Goal: Task Accomplishment & Management: Use online tool/utility

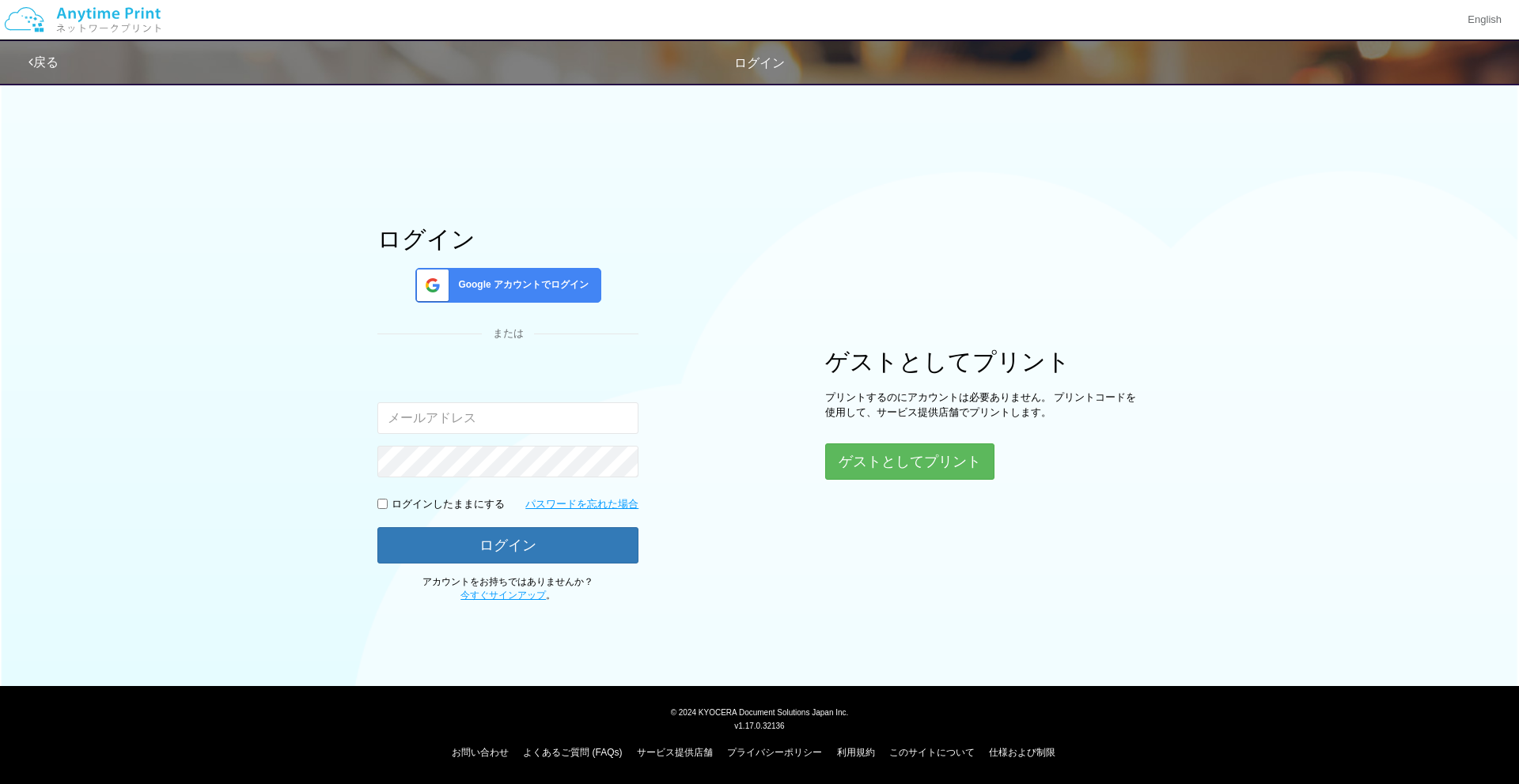
click at [500, 293] on div "Google アカウントでログイン" at bounding box center [508, 285] width 186 height 35
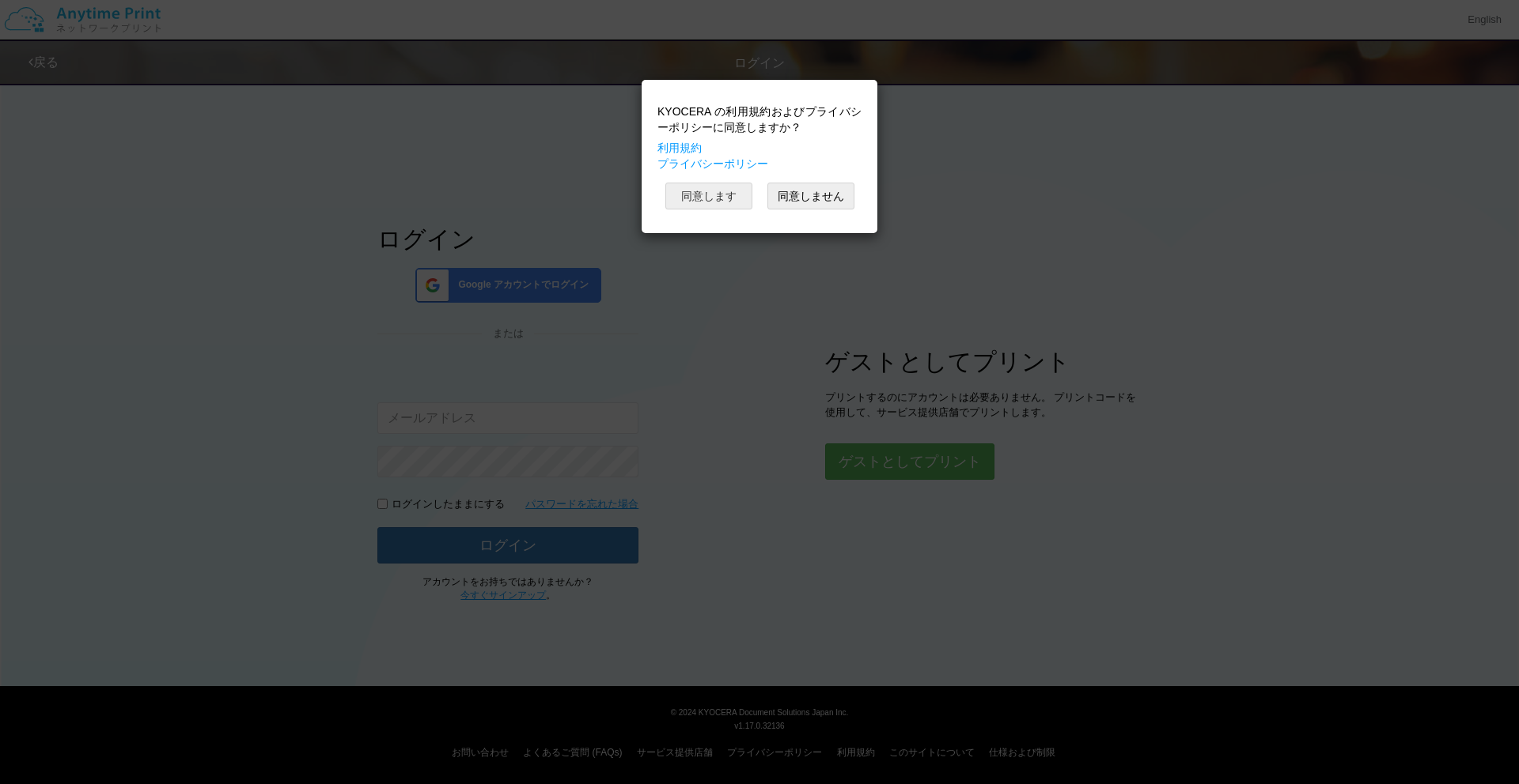
click at [730, 197] on button "同意します" at bounding box center [709, 196] width 87 height 27
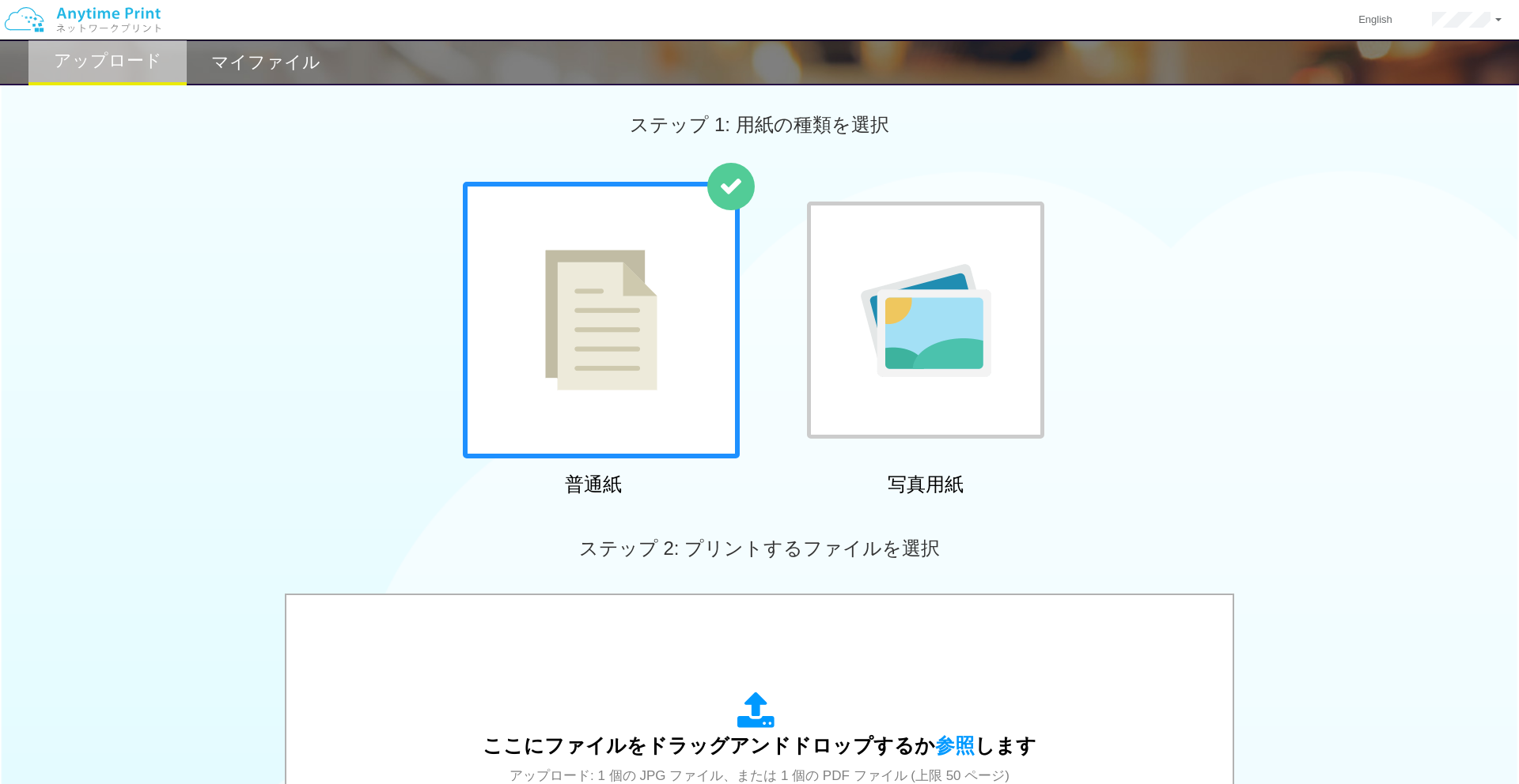
scroll to position [6, 0]
click at [283, 73] on div "マイファイル" at bounding box center [266, 62] width 158 height 45
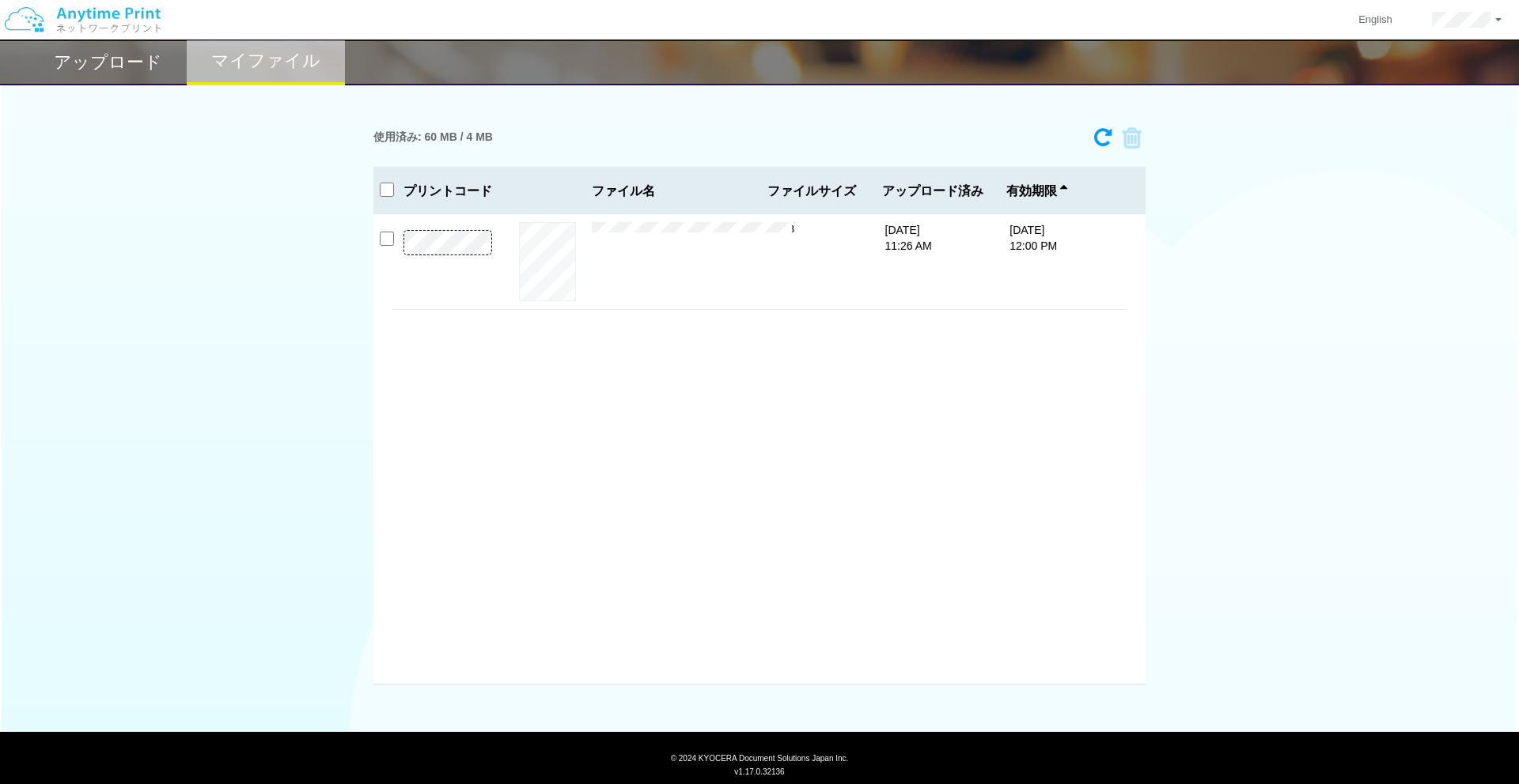
click at [127, 59] on h2 "アップロード" at bounding box center [108, 62] width 109 height 19
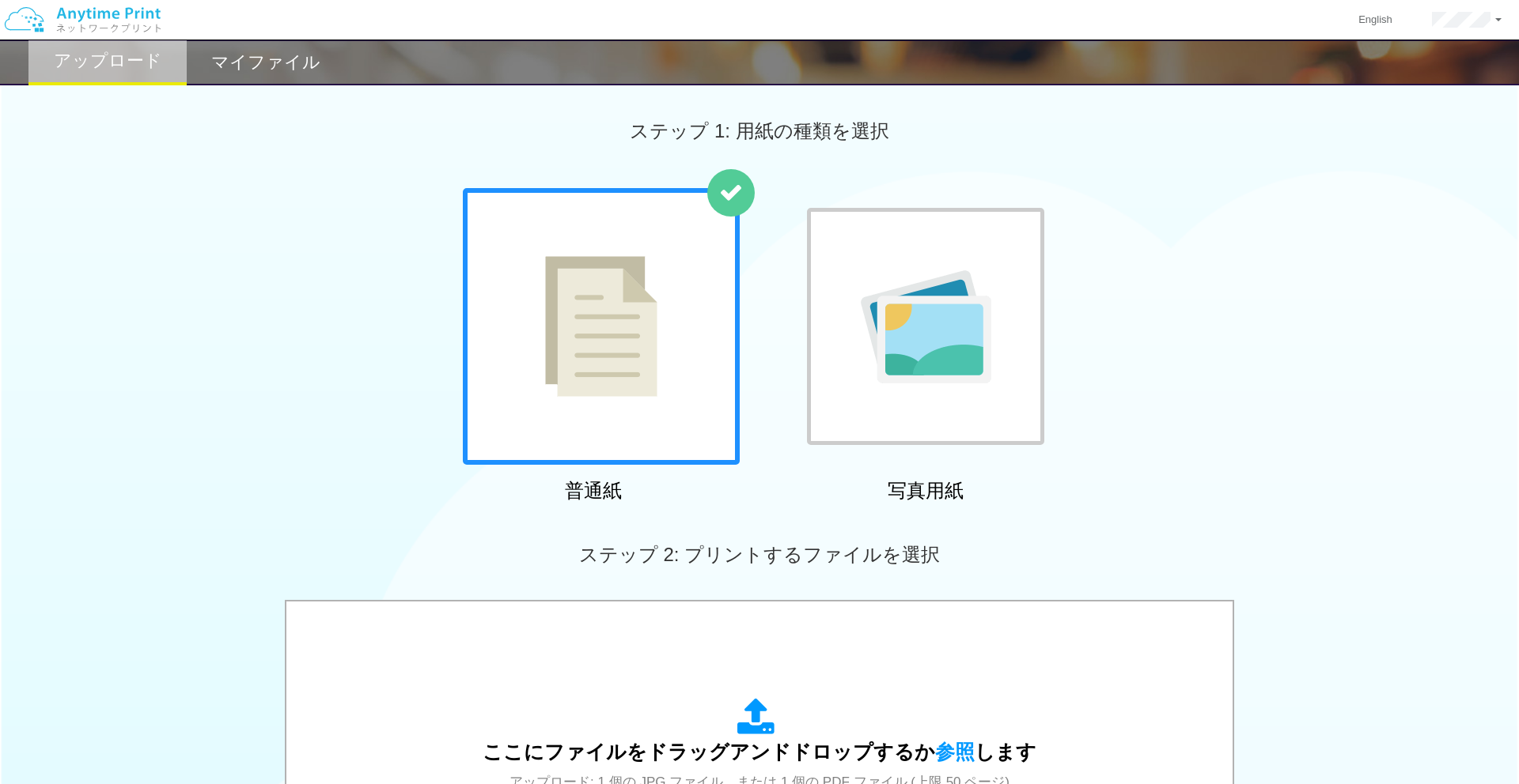
click at [214, 59] on h2 "マイファイル" at bounding box center [266, 62] width 110 height 19
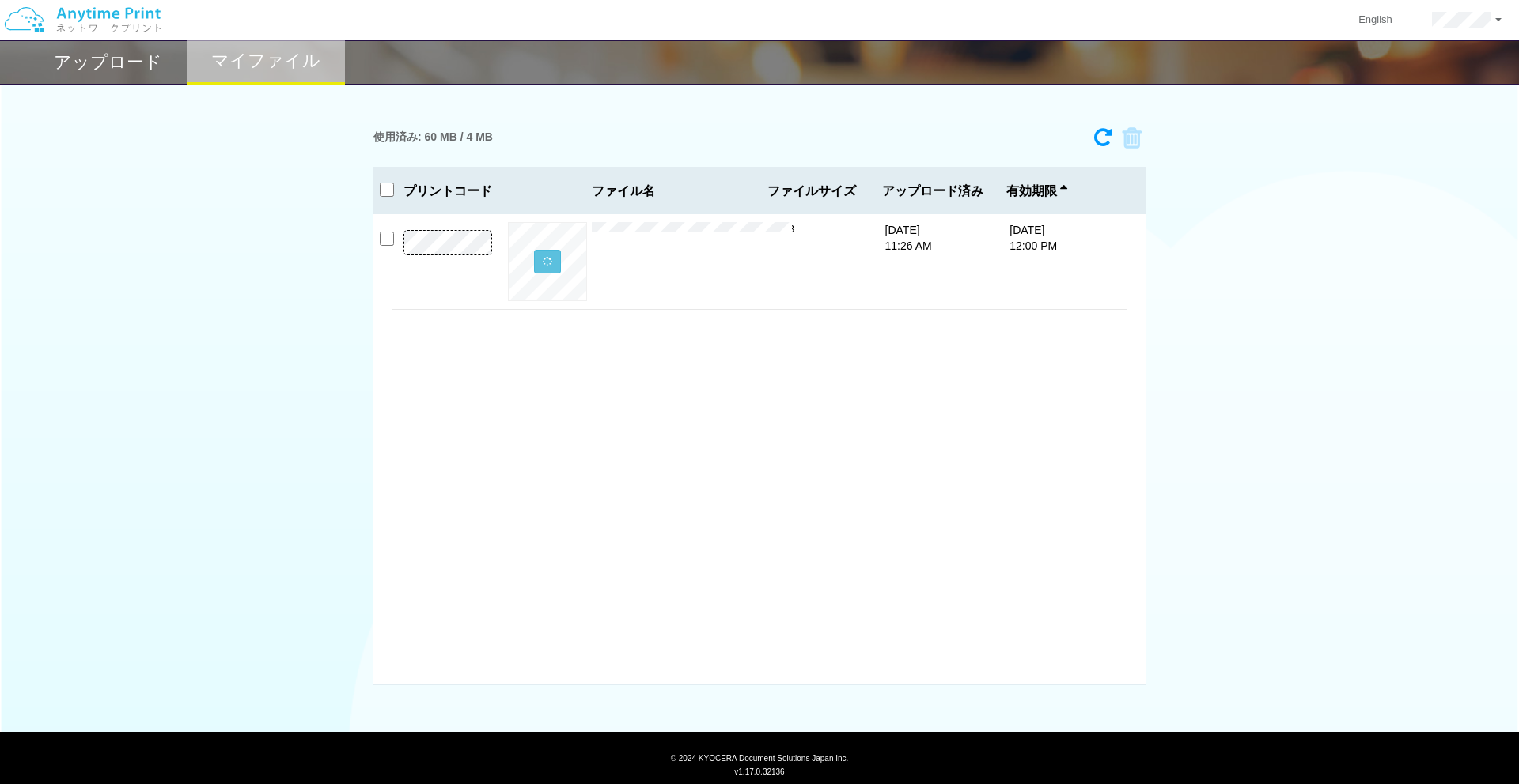
click at [133, 76] on div "アップロード" at bounding box center [108, 62] width 158 height 45
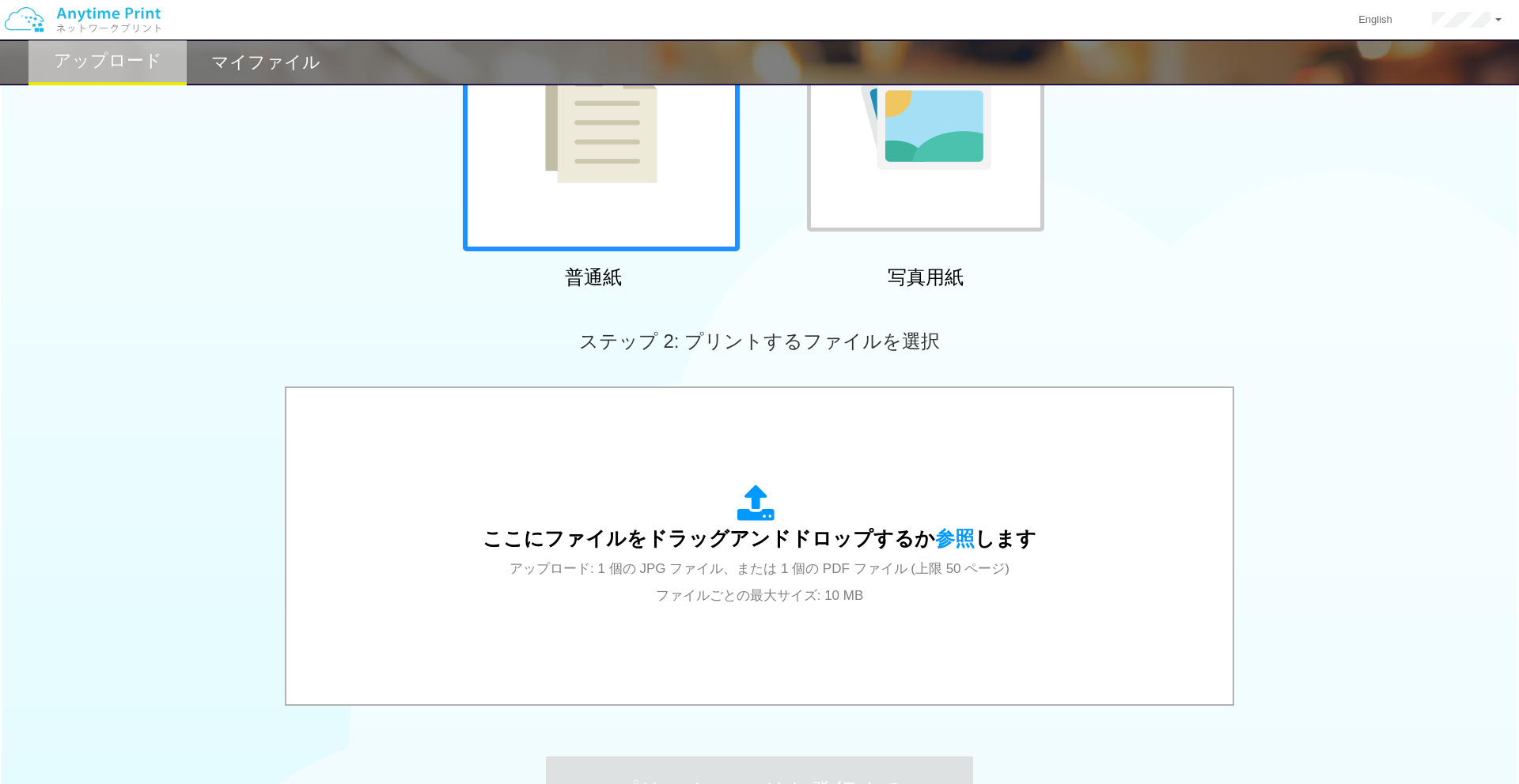
scroll to position [248, 0]
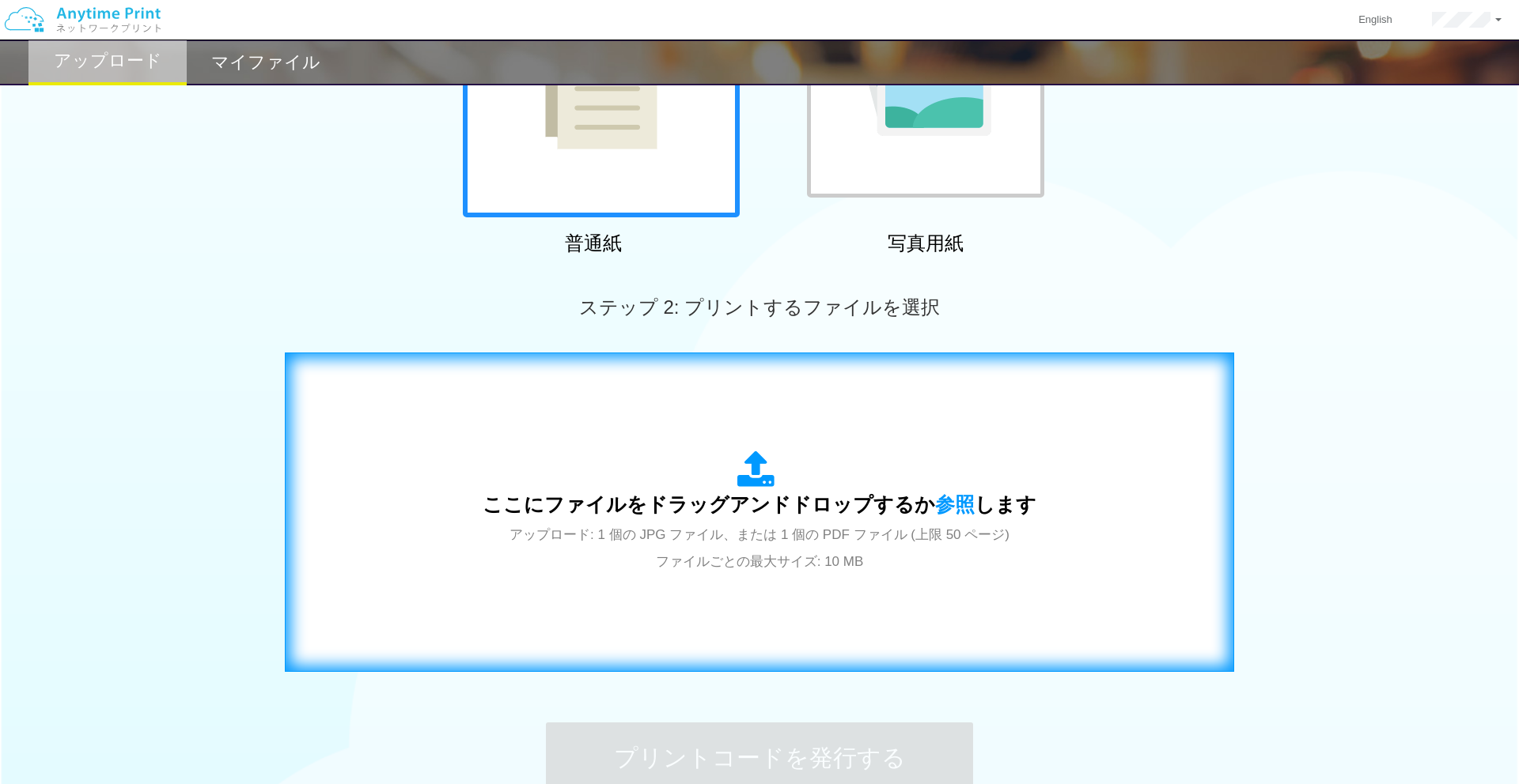
click at [546, 499] on span "ここにファイルをドラッグアンドドロップするか 参照 します" at bounding box center [759, 504] width 554 height 22
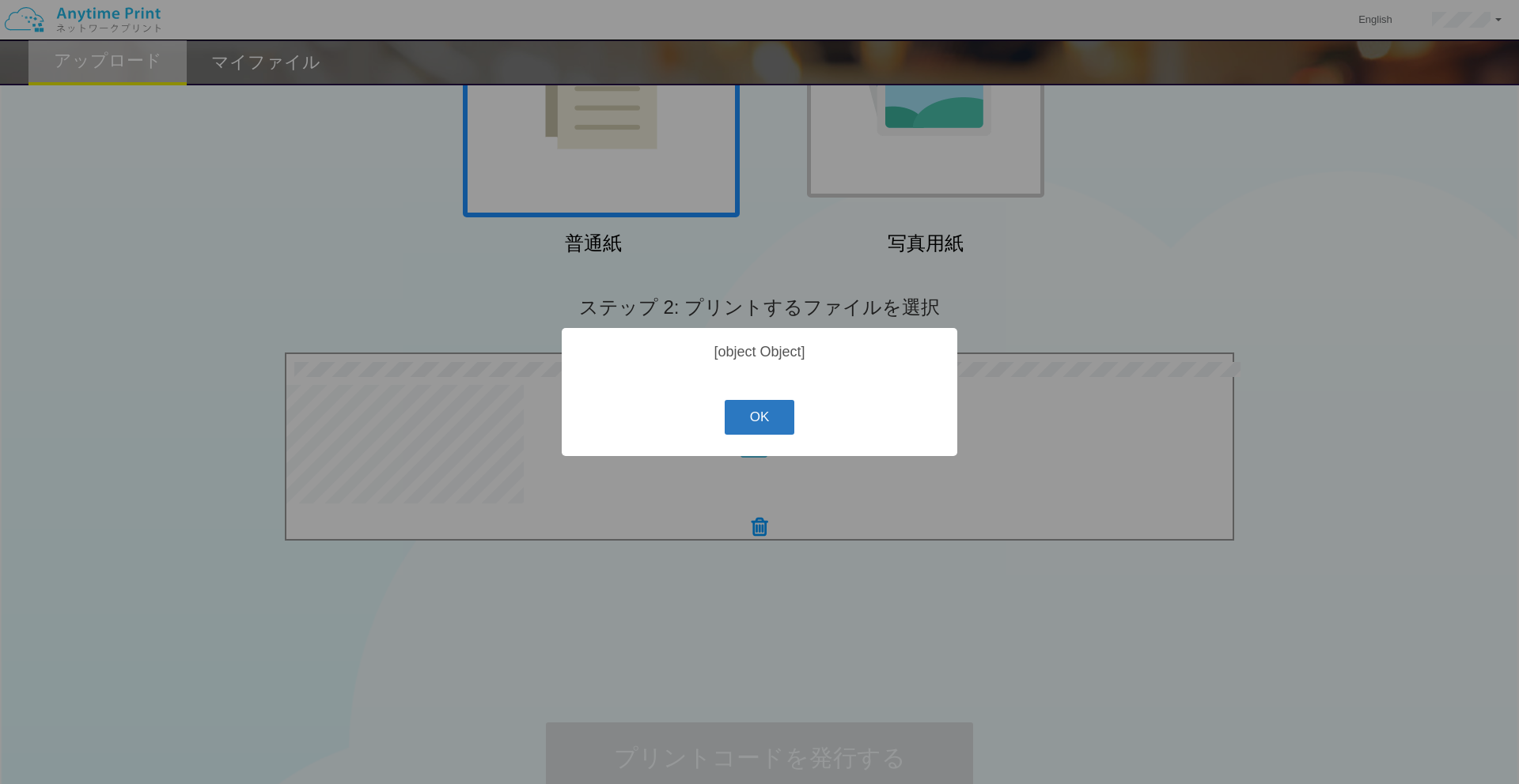
click at [765, 408] on button "OK" at bounding box center [760, 417] width 71 height 35
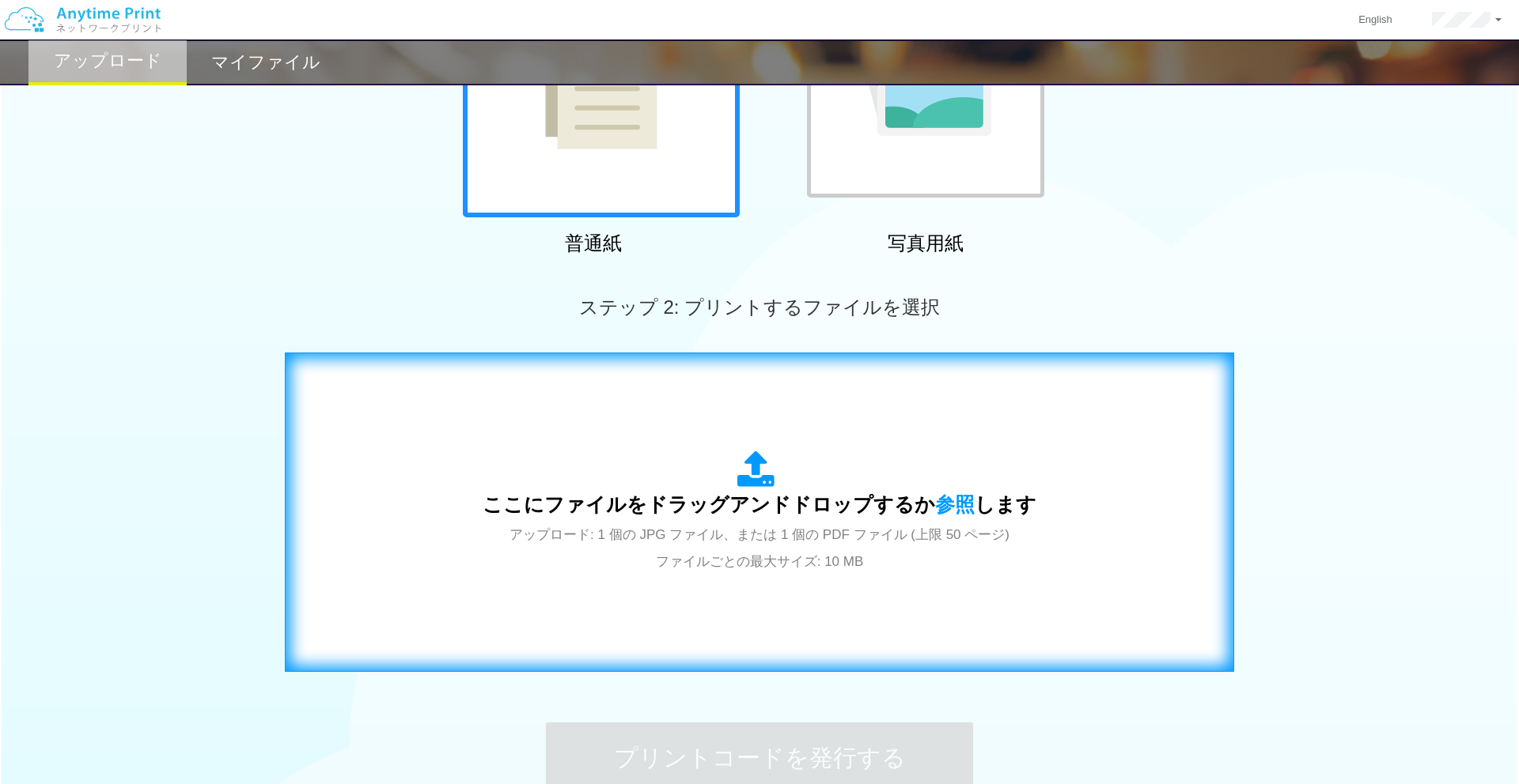
click at [760, 492] on div "ここにファイルをドラッグアンドドロップするか 参照 します アップロード: 1 個の JPG ファイル、または 1 個の PDF ファイル (上限 50 ペー…" at bounding box center [759, 512] width 554 height 123
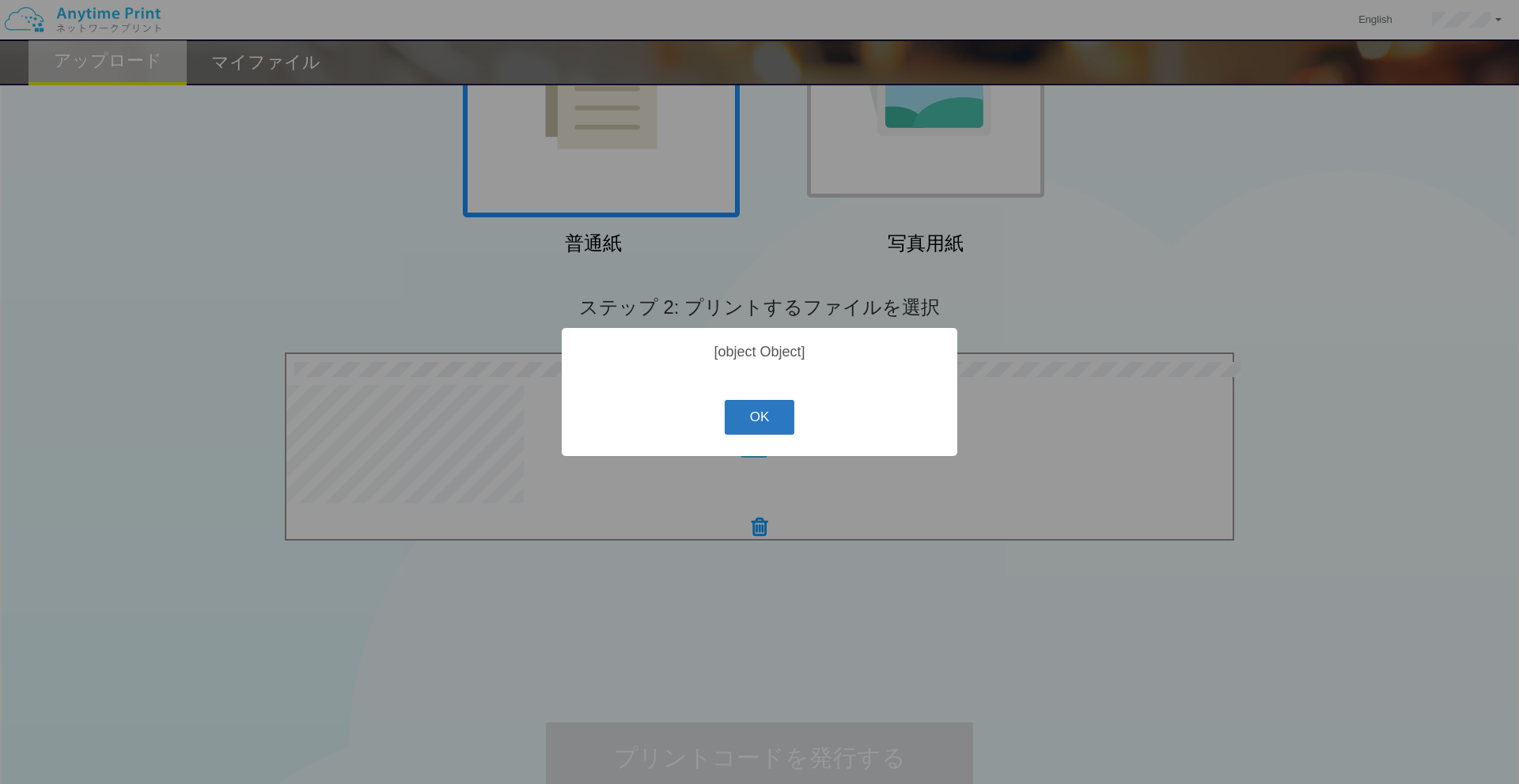
click at [739, 428] on button "OK" at bounding box center [760, 417] width 71 height 35
click at [764, 428] on button "OK" at bounding box center [760, 417] width 71 height 35
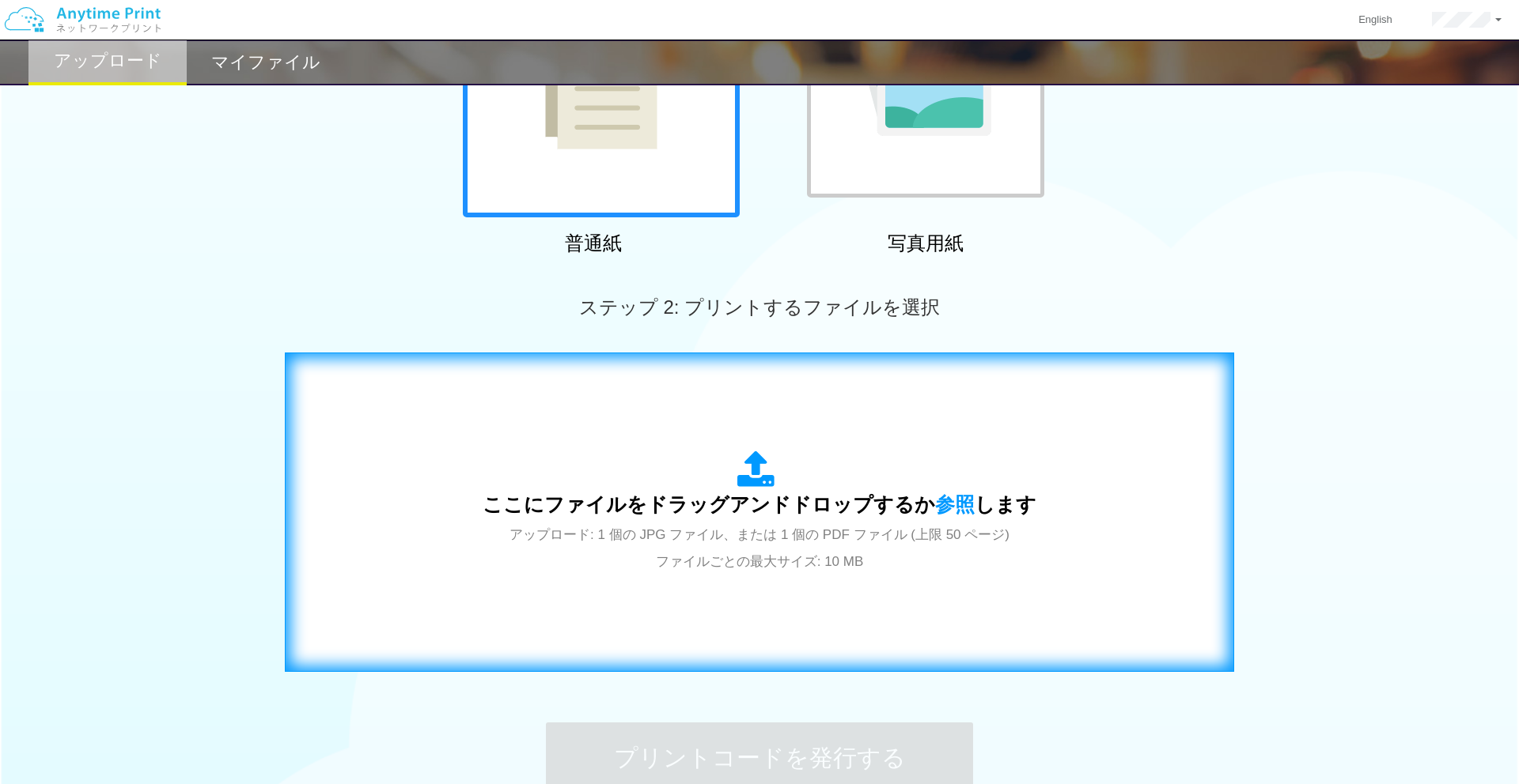
click at [702, 588] on div "ここにファイルをドラッグアンドドロップするか 参照 します アップロード: 1 個の JPG ファイル、または 1 個の PDF ファイル (上限 50 ペー…" at bounding box center [759, 512] width 916 height 286
click at [707, 491] on div "ここにファイルをドラッグアンドドロップするか 参照 します アップロード: 1 個の JPG ファイル、または 1 個の PDF ファイル (上限 50 ペー…" at bounding box center [759, 512] width 554 height 123
click at [652, 537] on span "アップロード: 1 個の JPG ファイル、または 1 個の PDF ファイル (上限 50 ページ) ファイルごとの最大サイズ: 10 MB" at bounding box center [759, 548] width 500 height 42
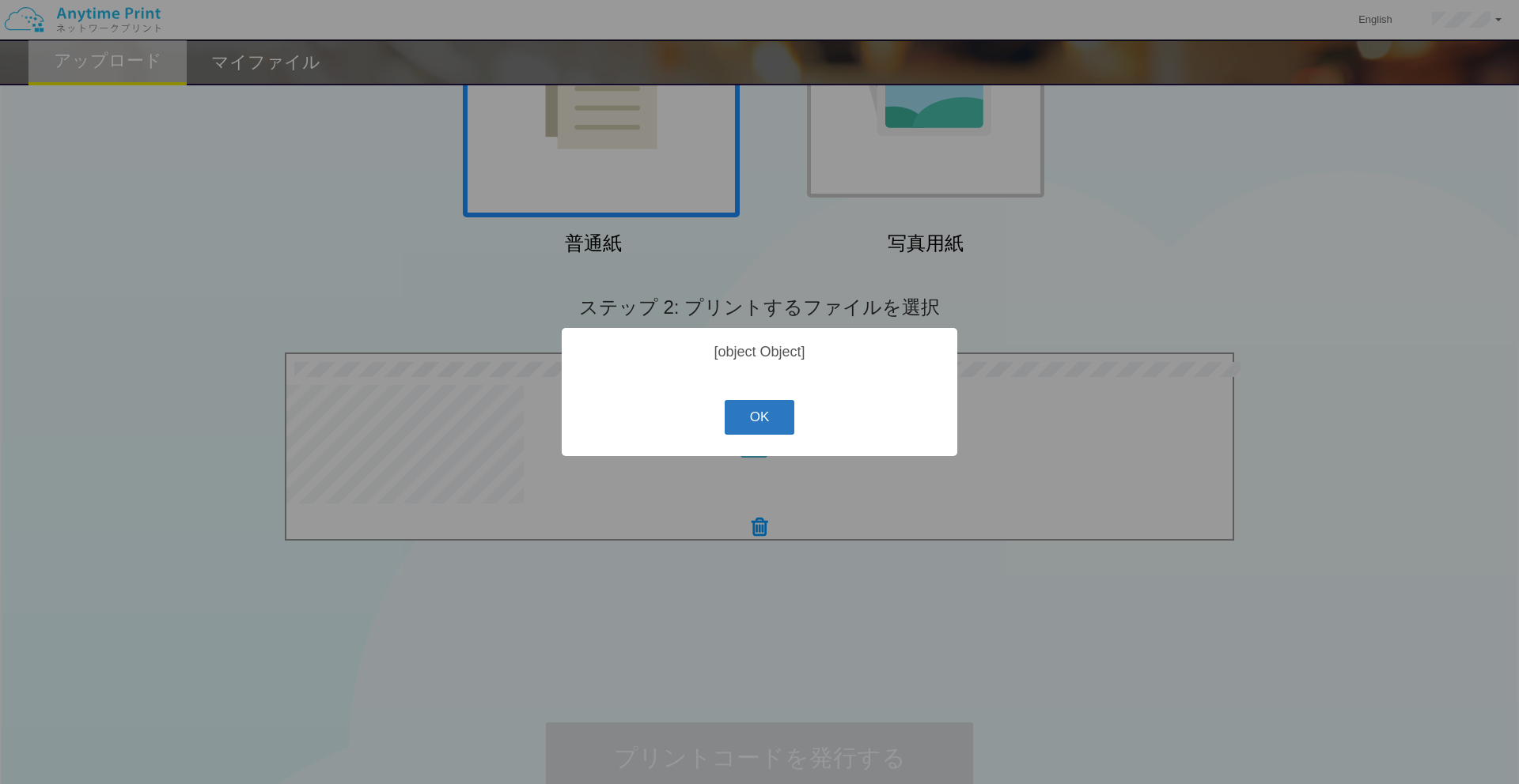
click at [778, 420] on button "OK" at bounding box center [760, 417] width 71 height 35
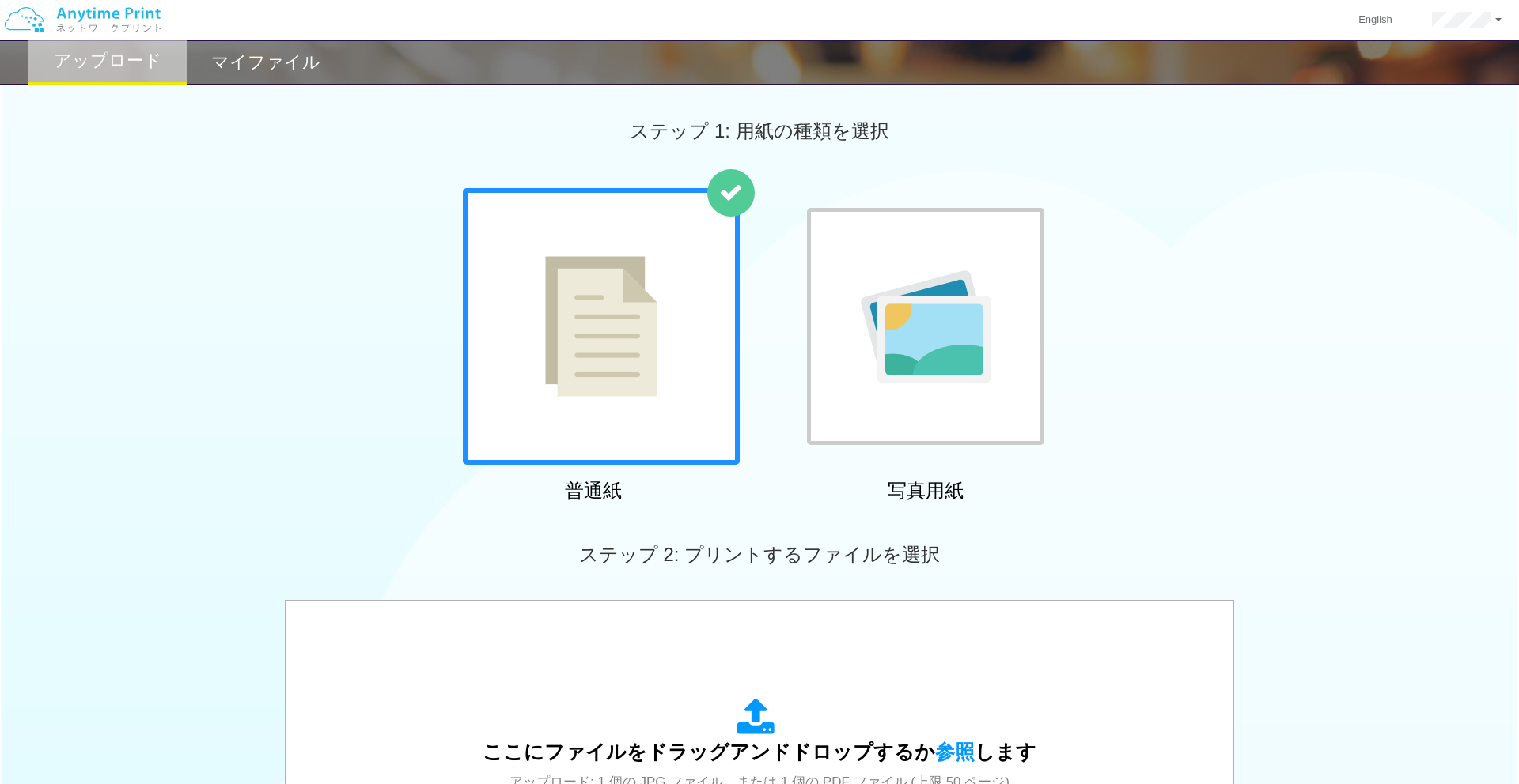
scroll to position [250, 0]
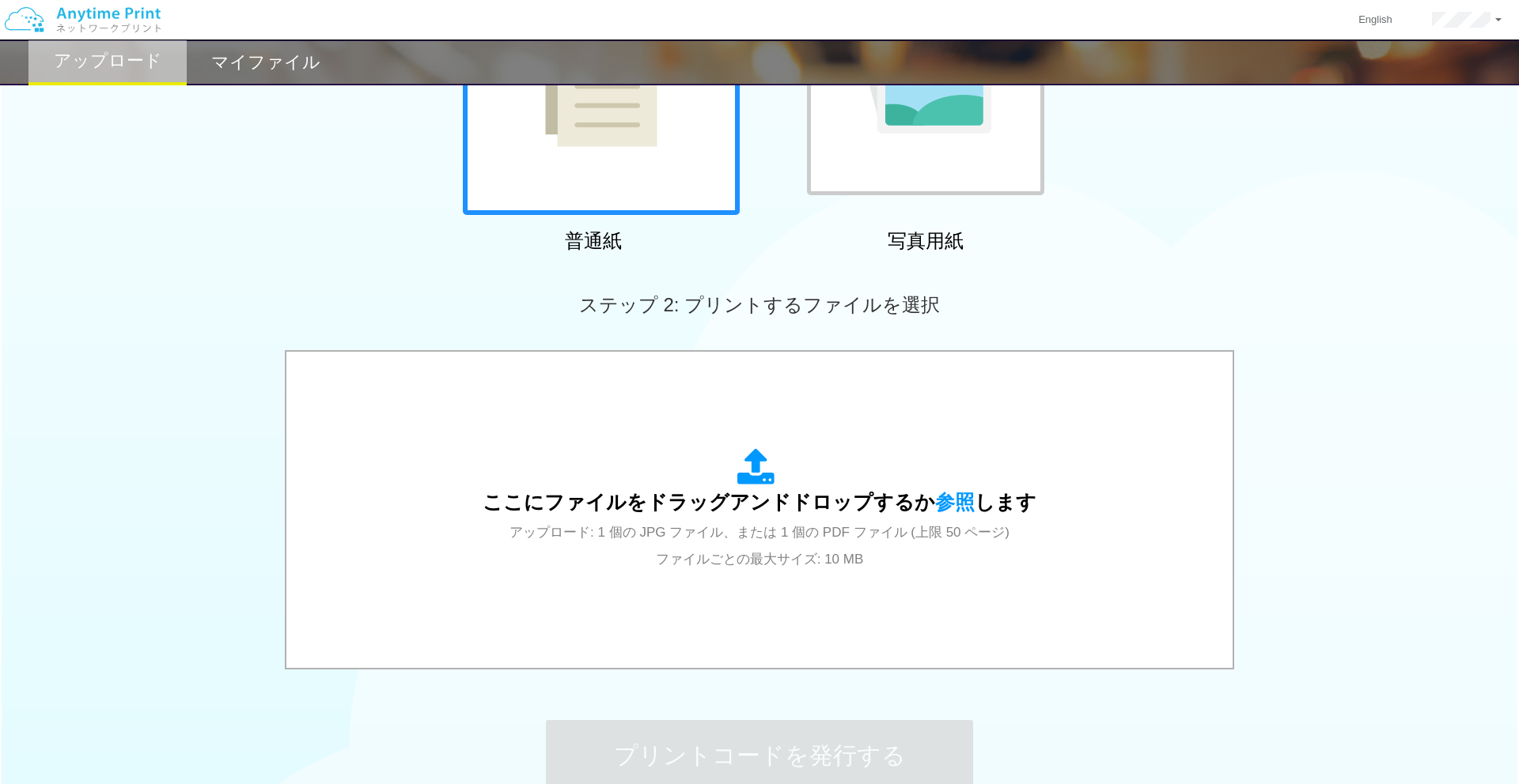
click at [725, 536] on span "アップロード: 1 個の JPG ファイル、または 1 個の PDF ファイル (上限 50 ページ) ファイルごとの最大サイズ: 10 MB" at bounding box center [759, 546] width 500 height 42
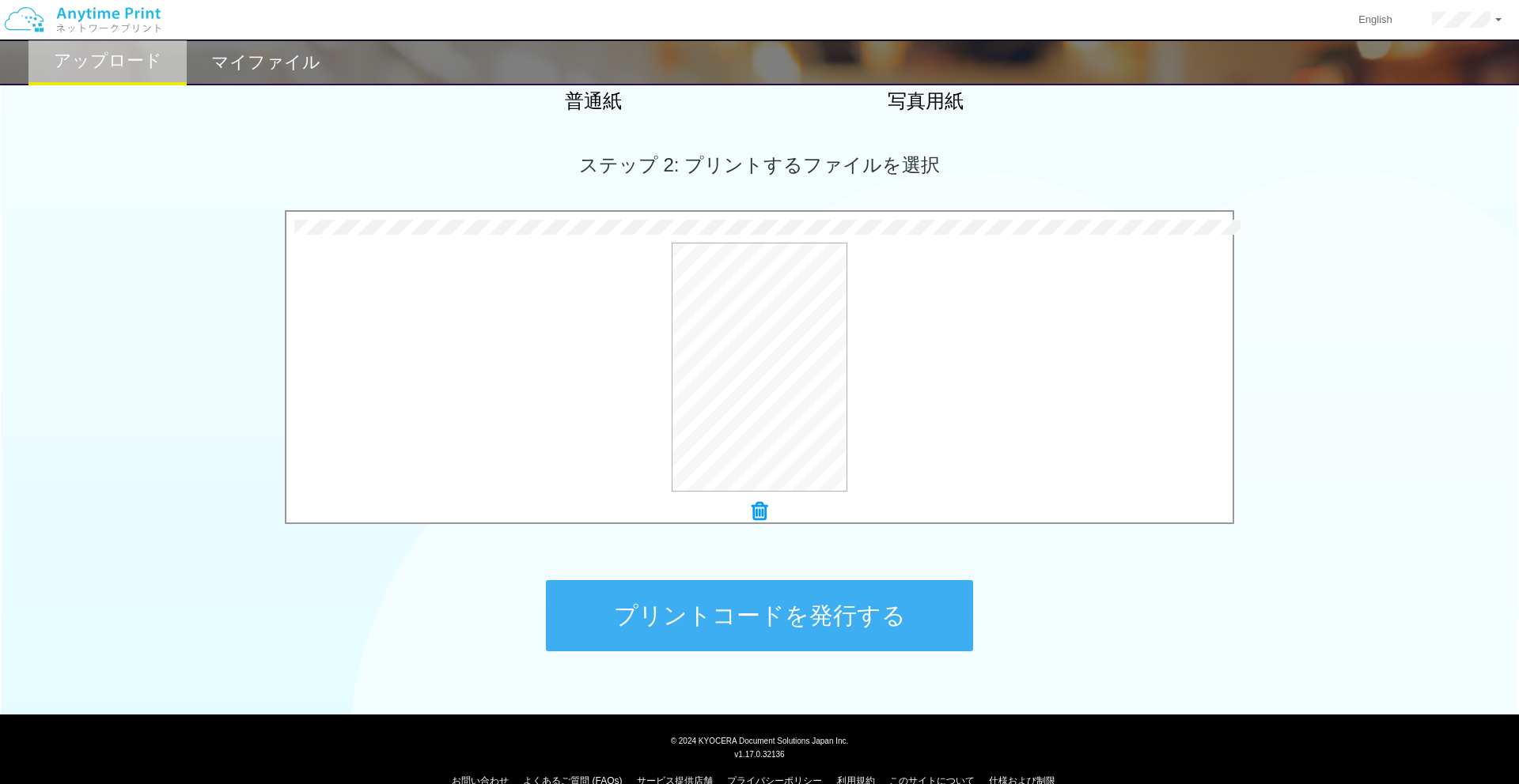
scroll to position [392, 0]
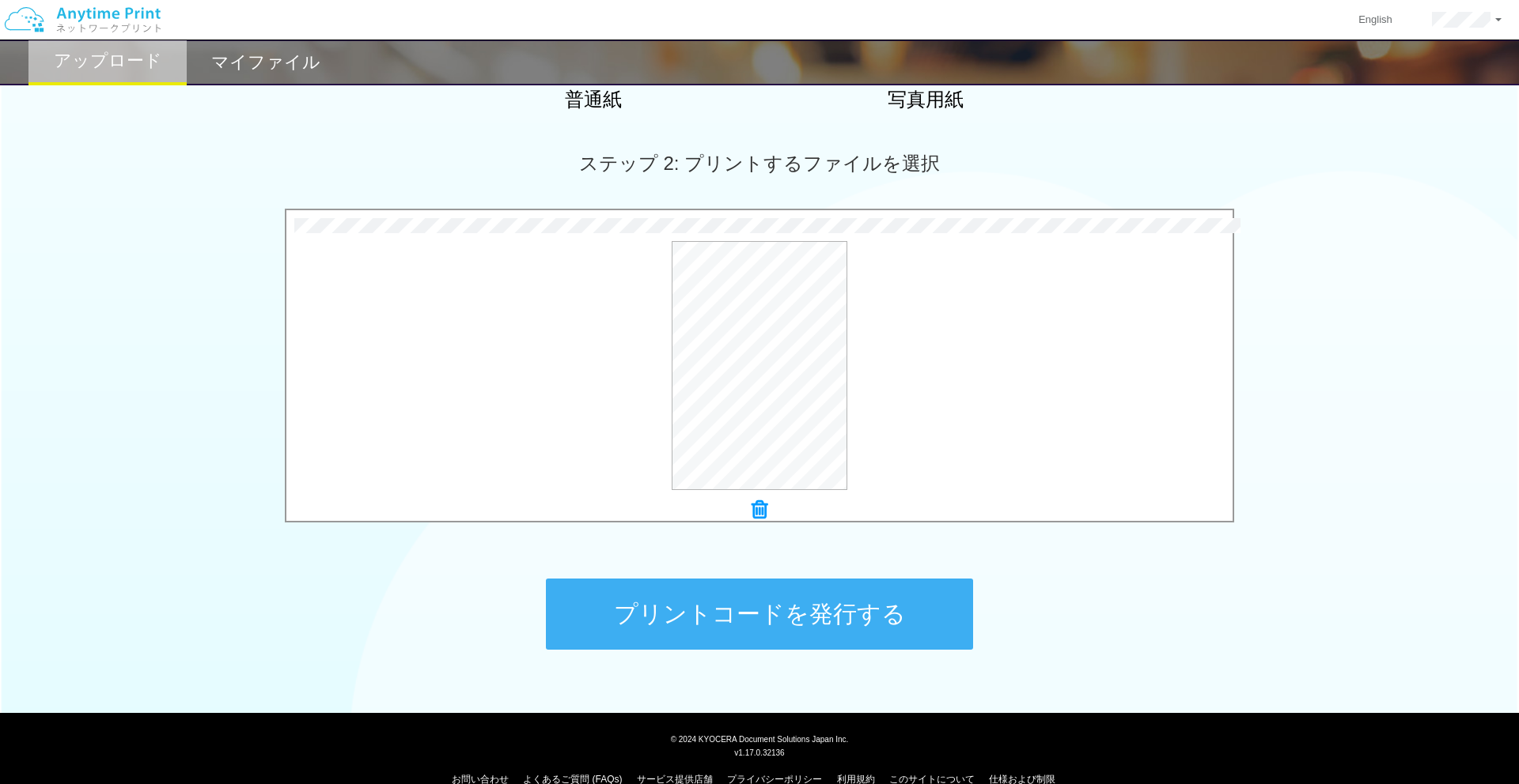
click at [772, 616] on button "プリントコードを発行する" at bounding box center [759, 614] width 427 height 71
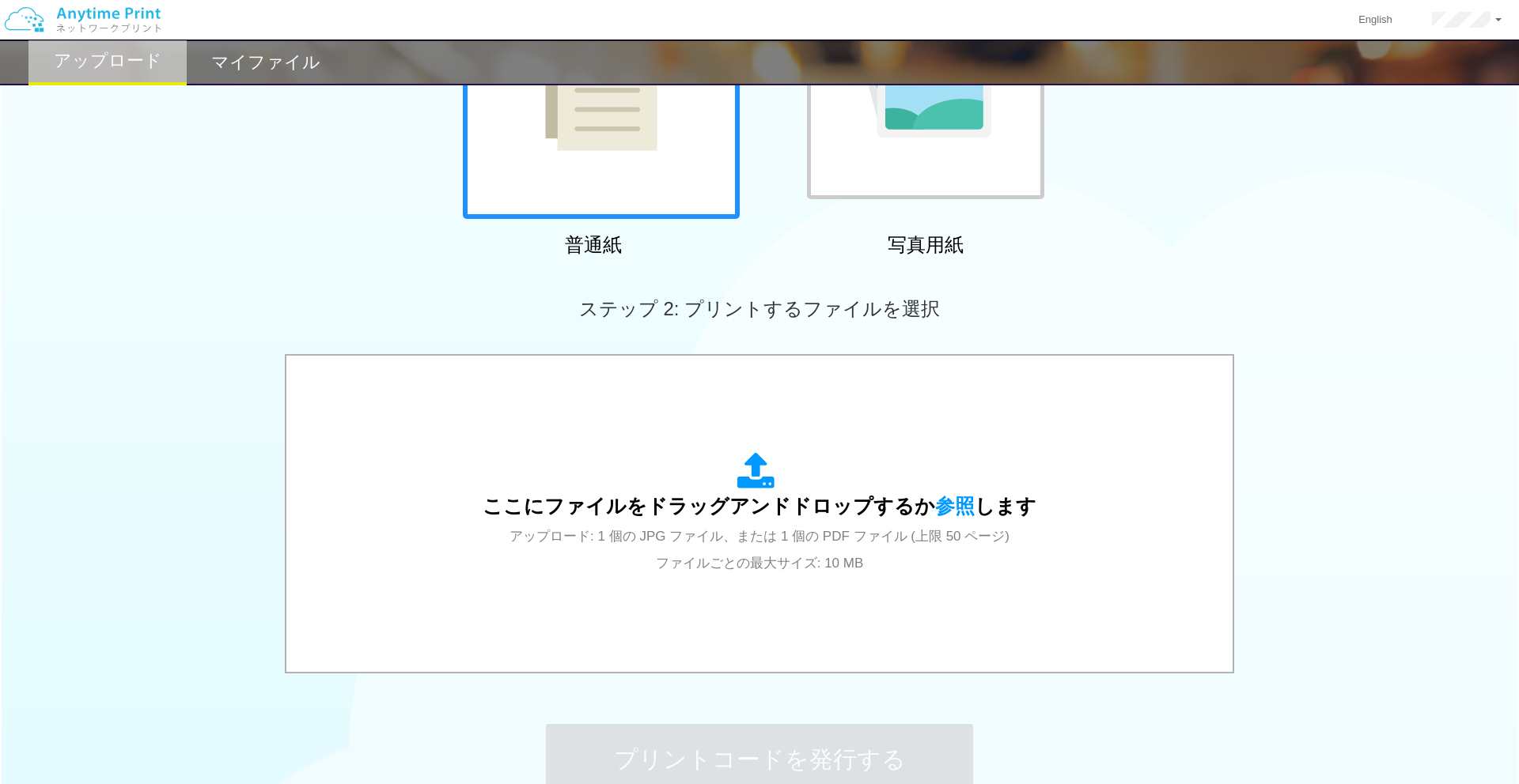
scroll to position [309, 0]
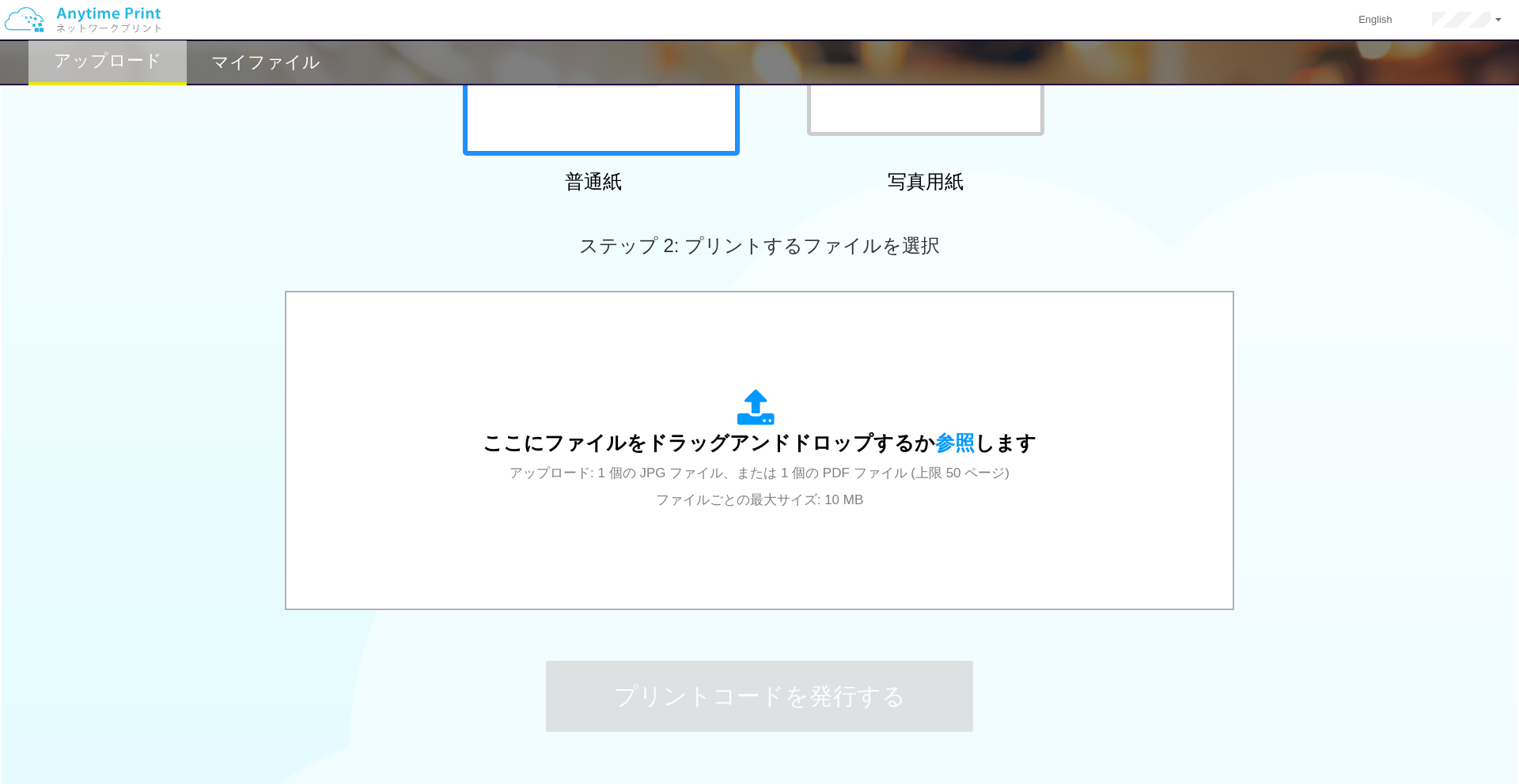
click at [287, 62] on h2 "マイファイル" at bounding box center [266, 62] width 110 height 19
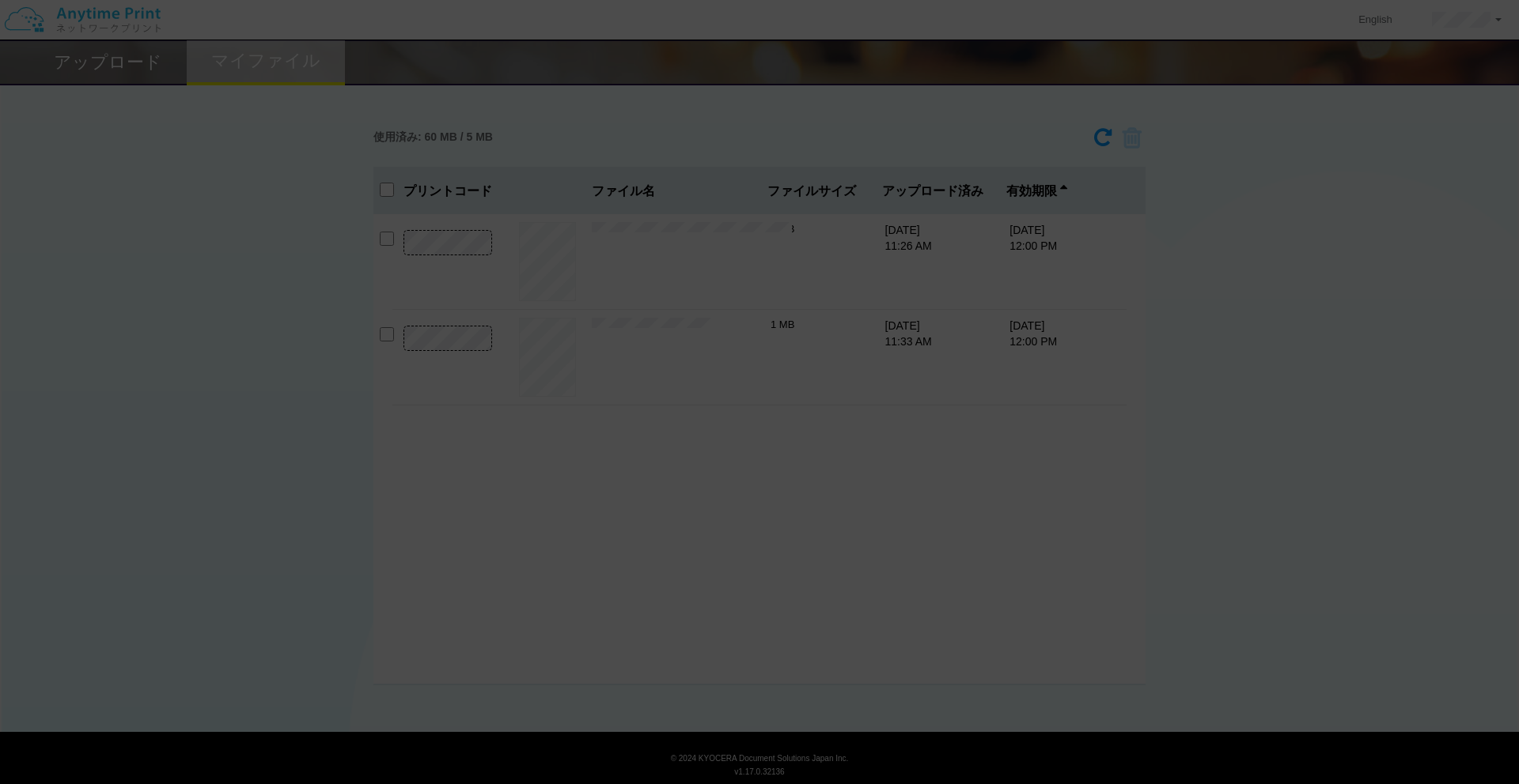
click at [163, 549] on div at bounding box center [759, 392] width 1519 height 784
click at [500, 538] on div at bounding box center [759, 392] width 1519 height 784
click at [224, 355] on div at bounding box center [759, 392] width 1519 height 784
click at [222, 229] on div at bounding box center [759, 392] width 1519 height 784
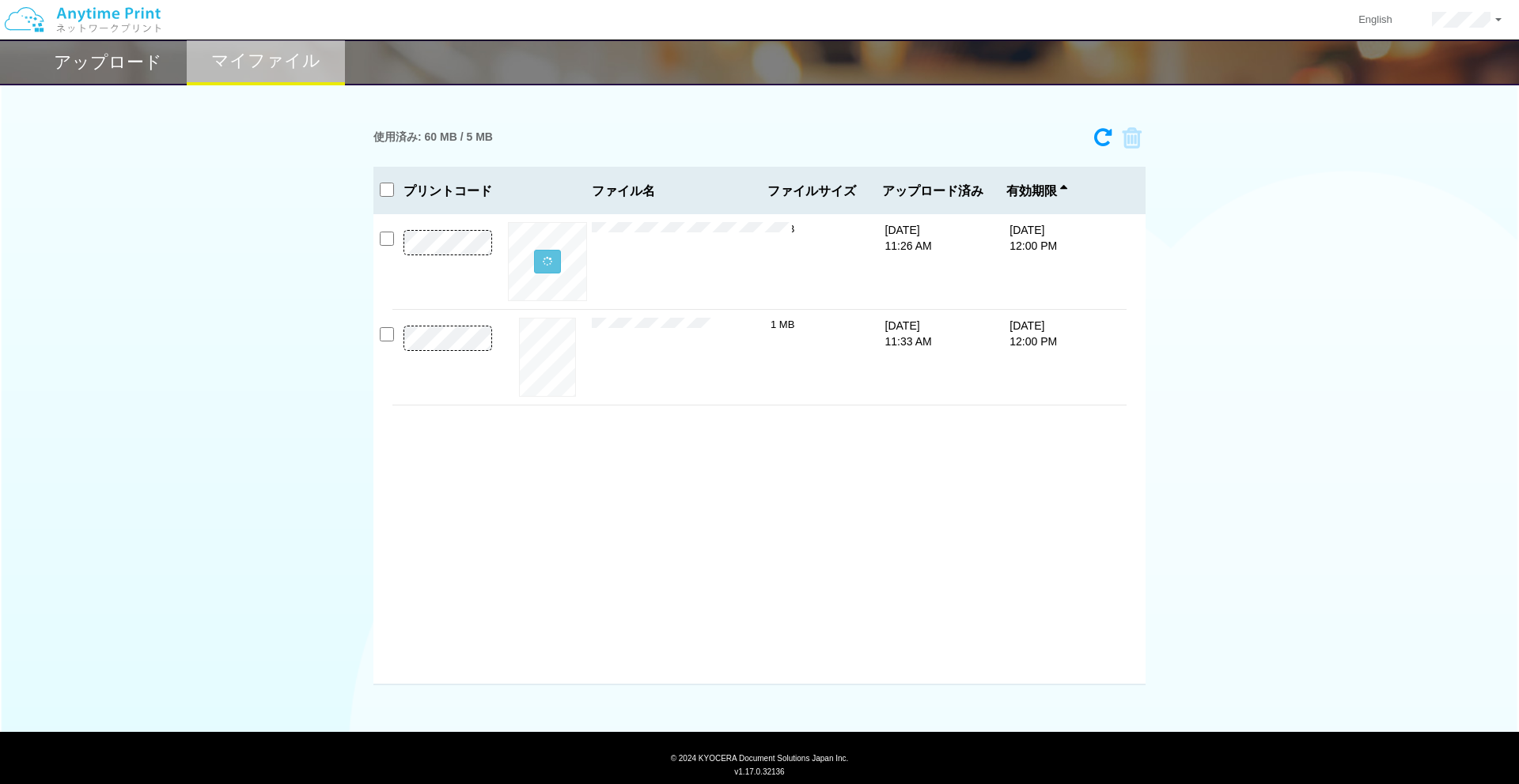
click at [124, 62] on h2 "アップロード" at bounding box center [108, 62] width 109 height 19
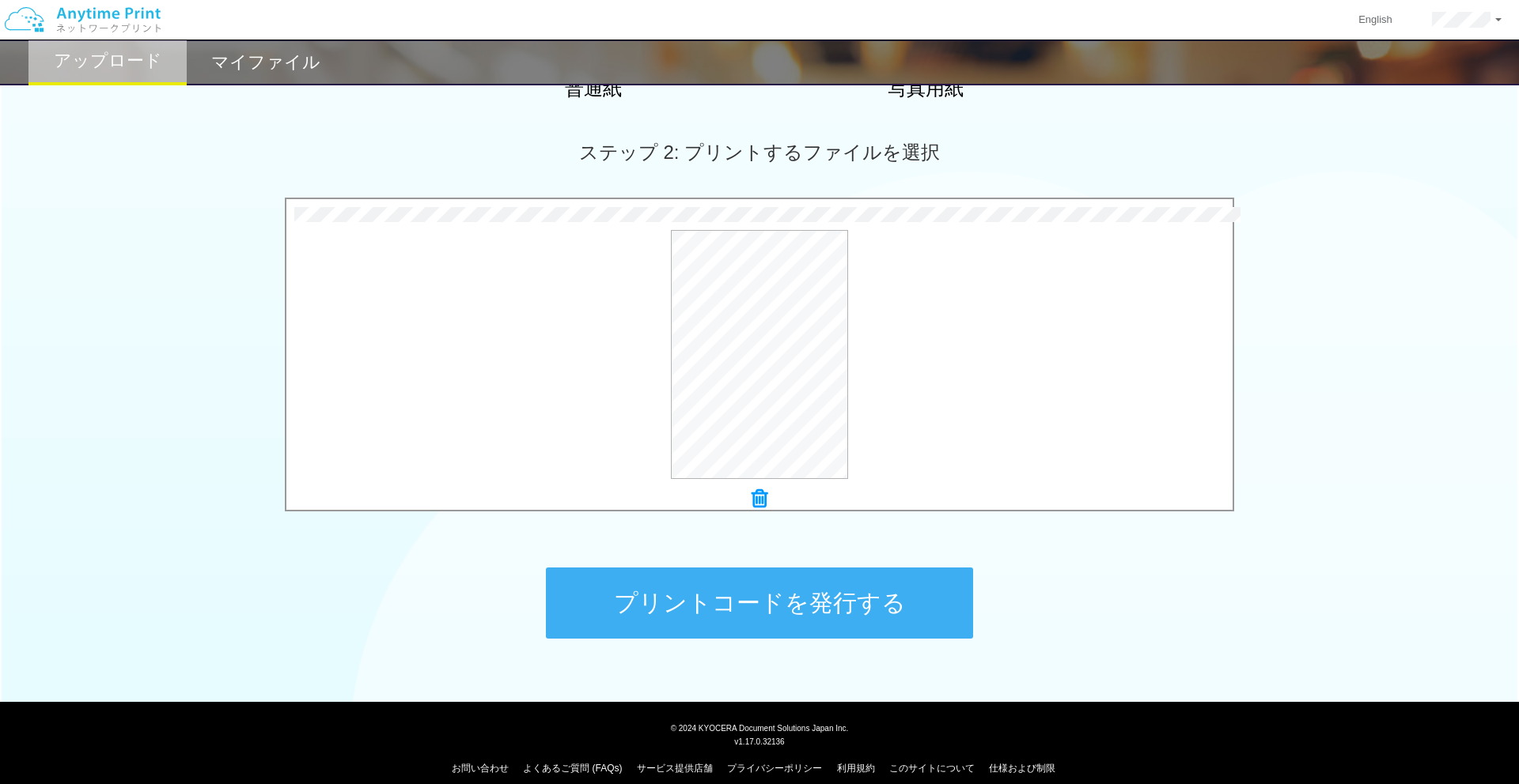
scroll to position [419, 0]
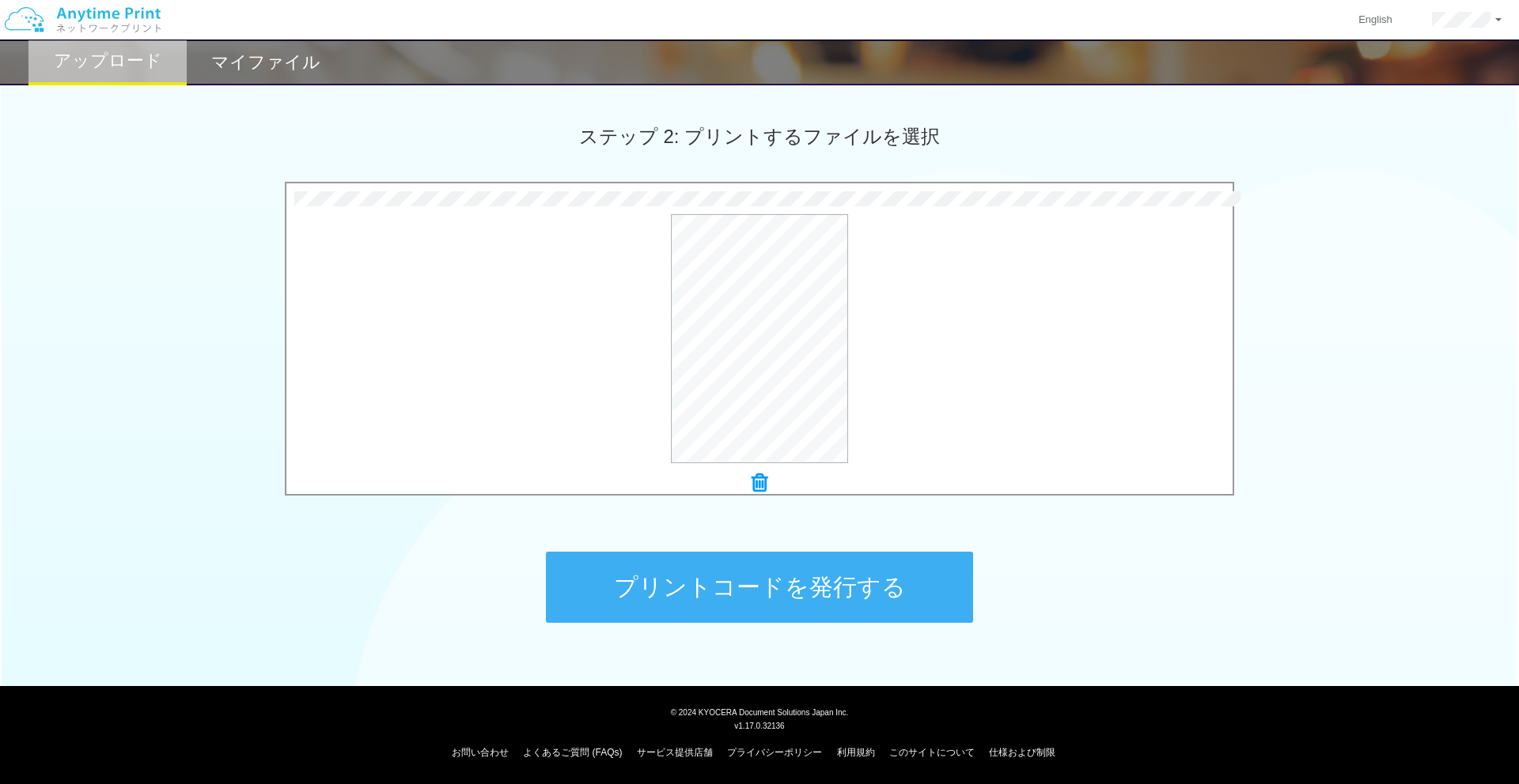
click at [803, 583] on button "プリントコードを発行する" at bounding box center [759, 587] width 427 height 71
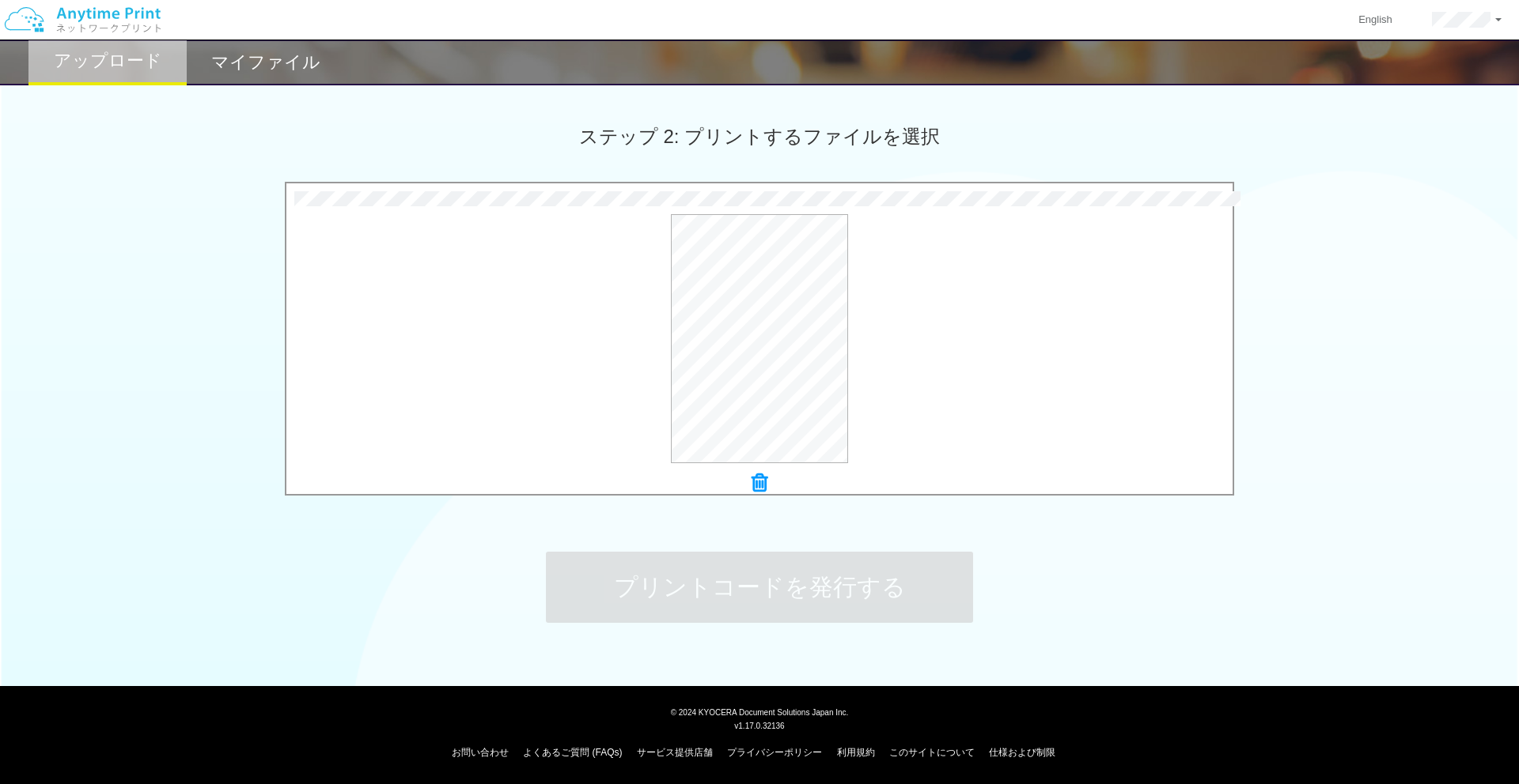
scroll to position [0, 0]
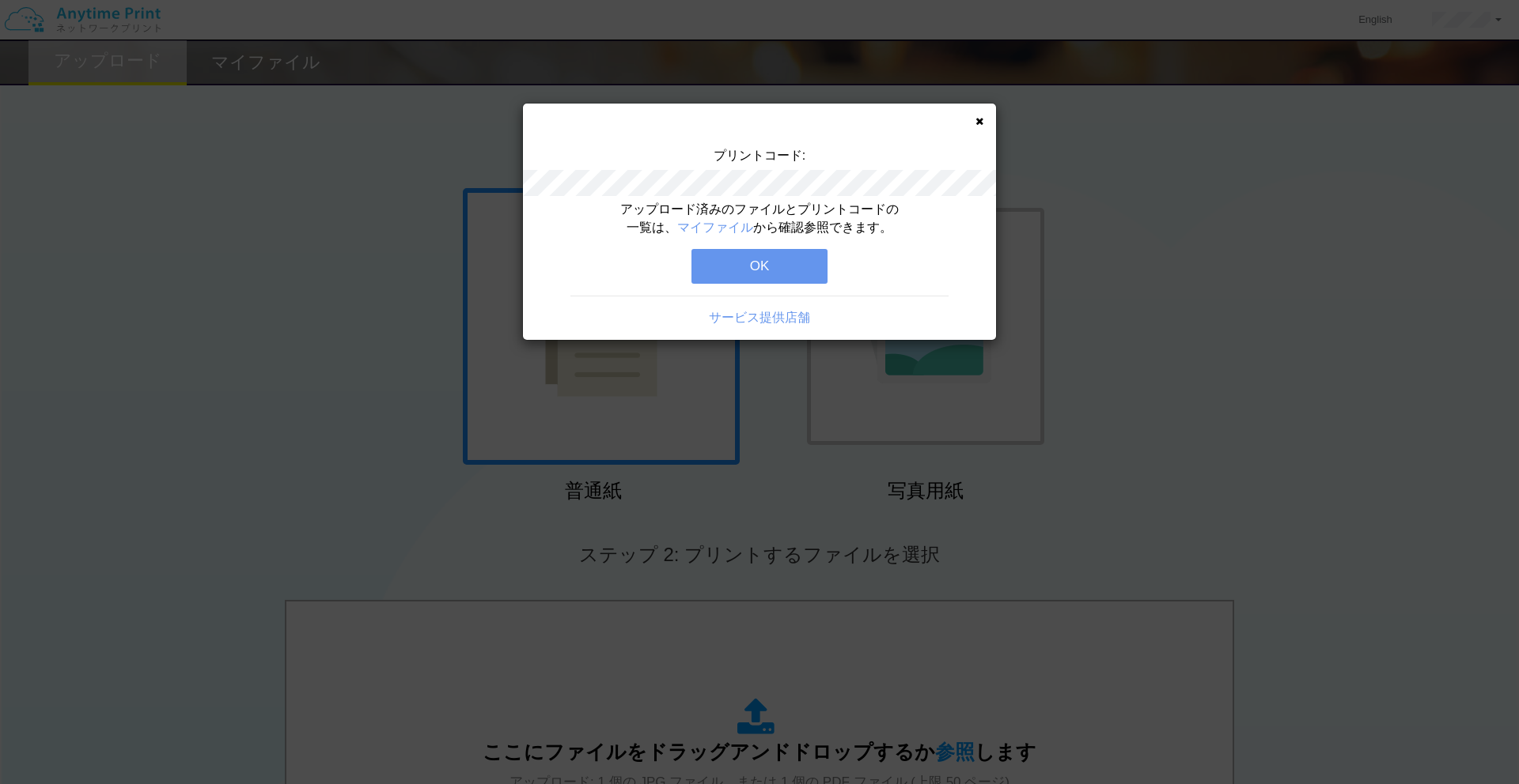
click at [782, 272] on button "OK" at bounding box center [759, 266] width 136 height 35
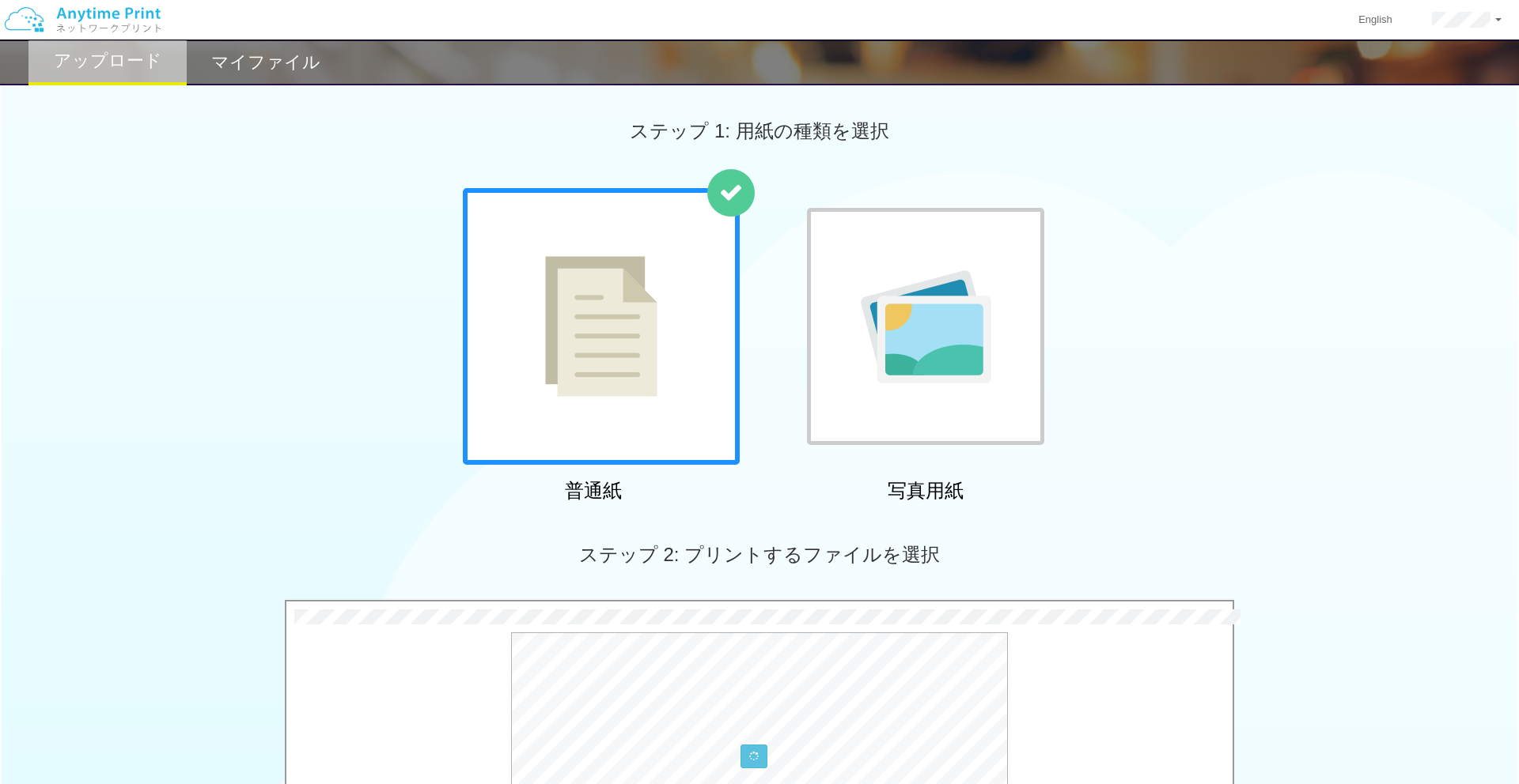
scroll to position [417, 0]
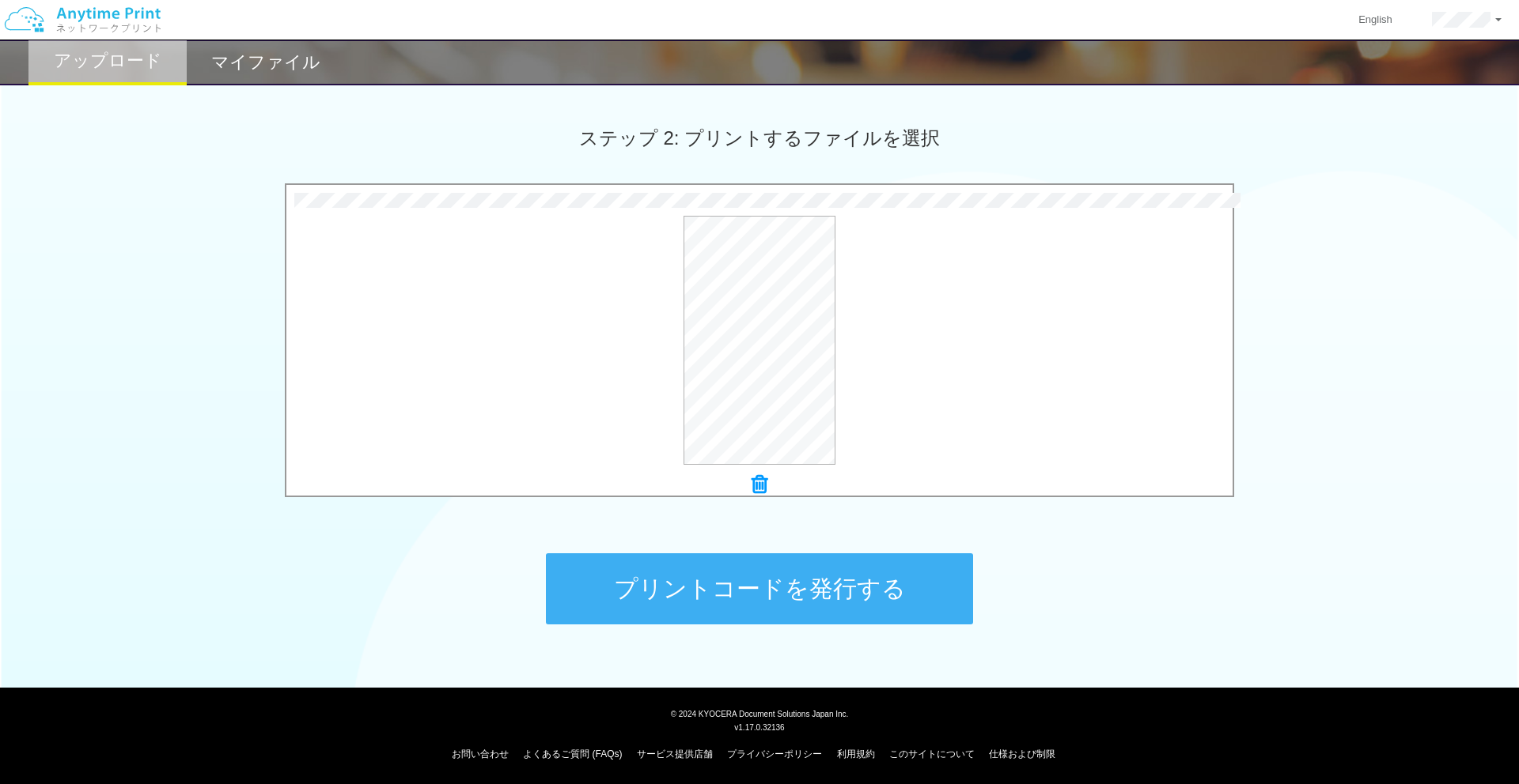
click at [779, 584] on button "プリントコードを発行する" at bounding box center [759, 589] width 427 height 71
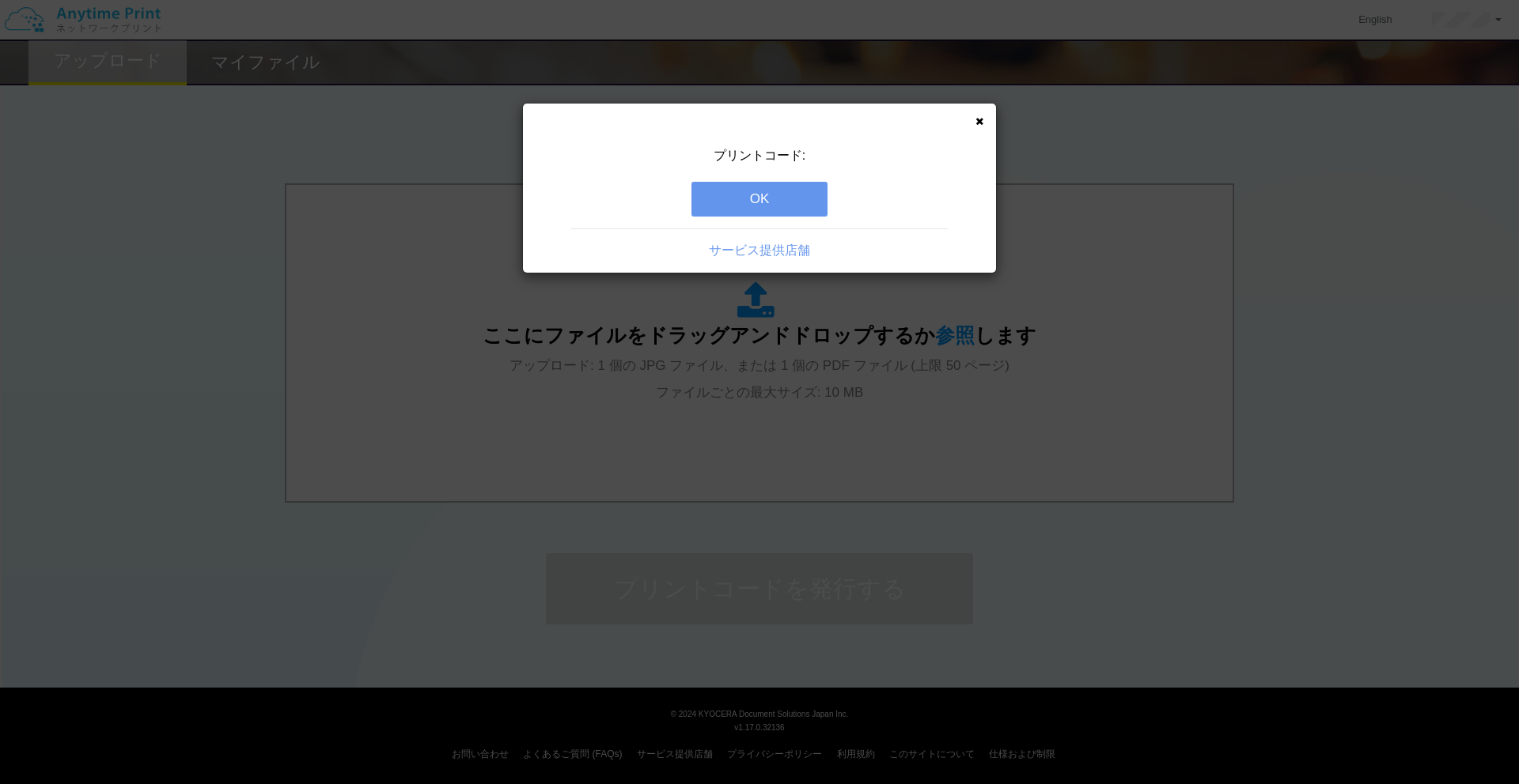
scroll to position [0, 0]
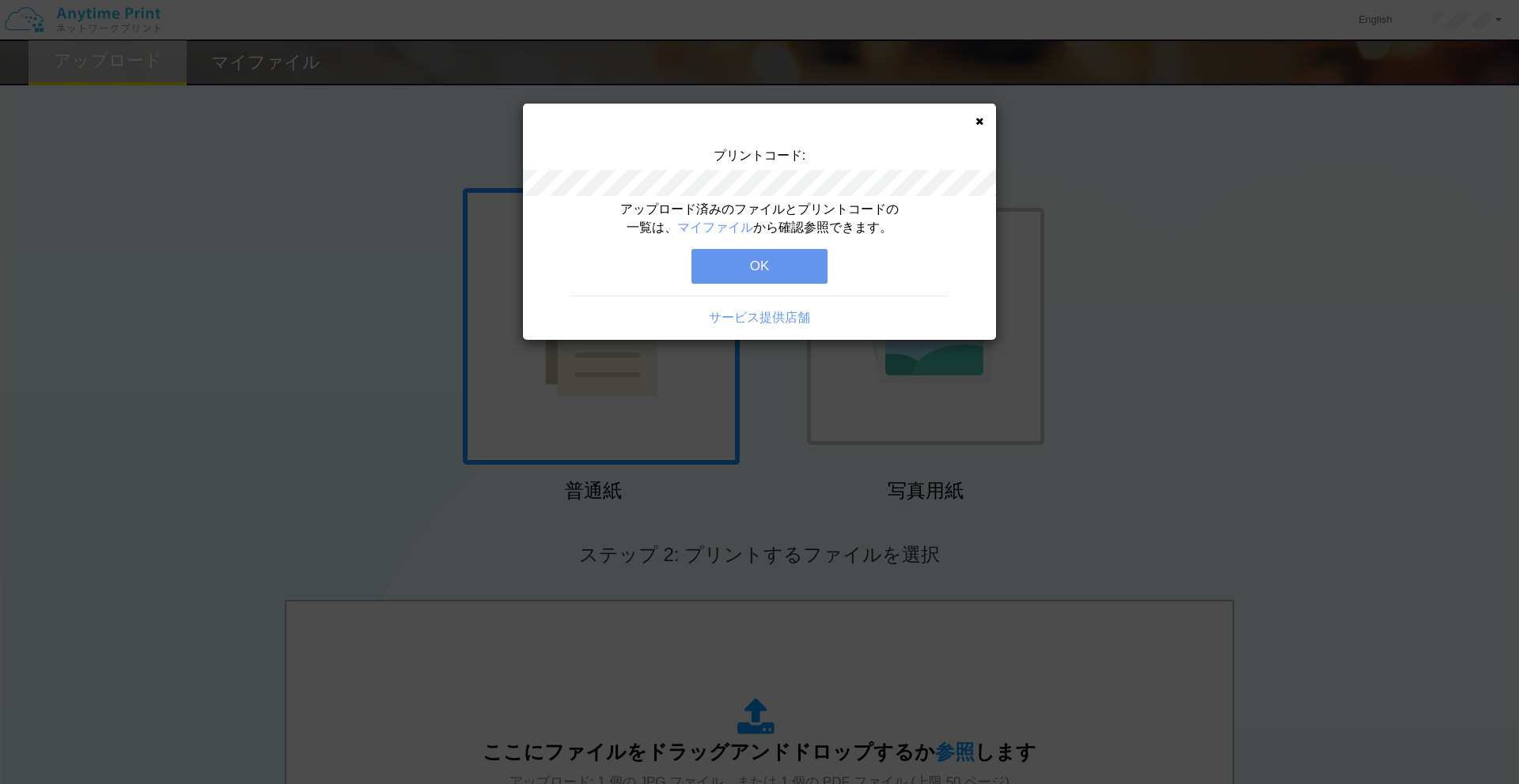
click at [782, 269] on button "OK" at bounding box center [759, 266] width 136 height 35
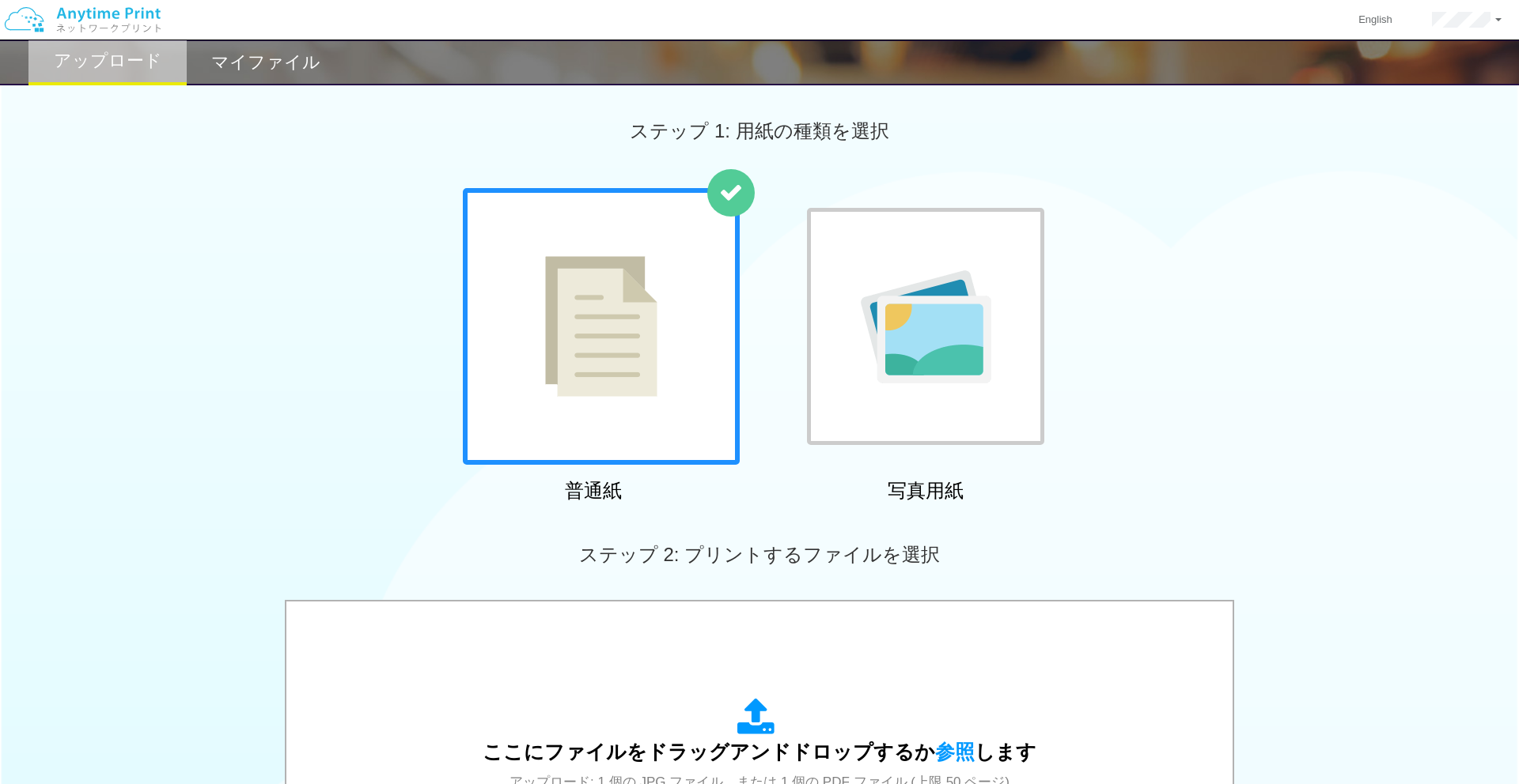
click at [230, 462] on div "普通紙 写真用紙" at bounding box center [759, 348] width 1519 height 321
click at [340, 255] on div "普通紙 写真用紙" at bounding box center [759, 348] width 1519 height 321
